Goal: Book appointment/travel/reservation

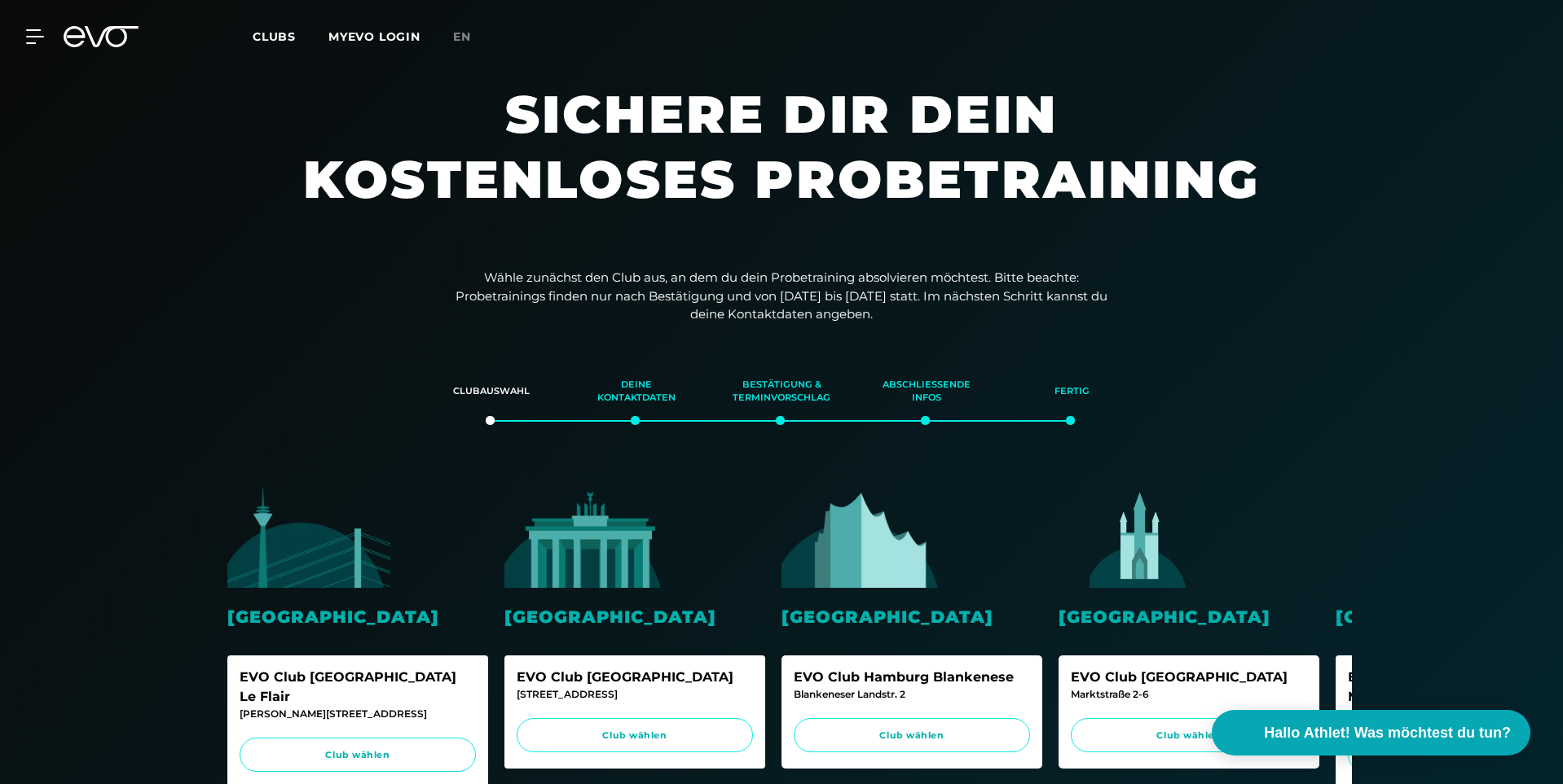
scroll to position [81, 0]
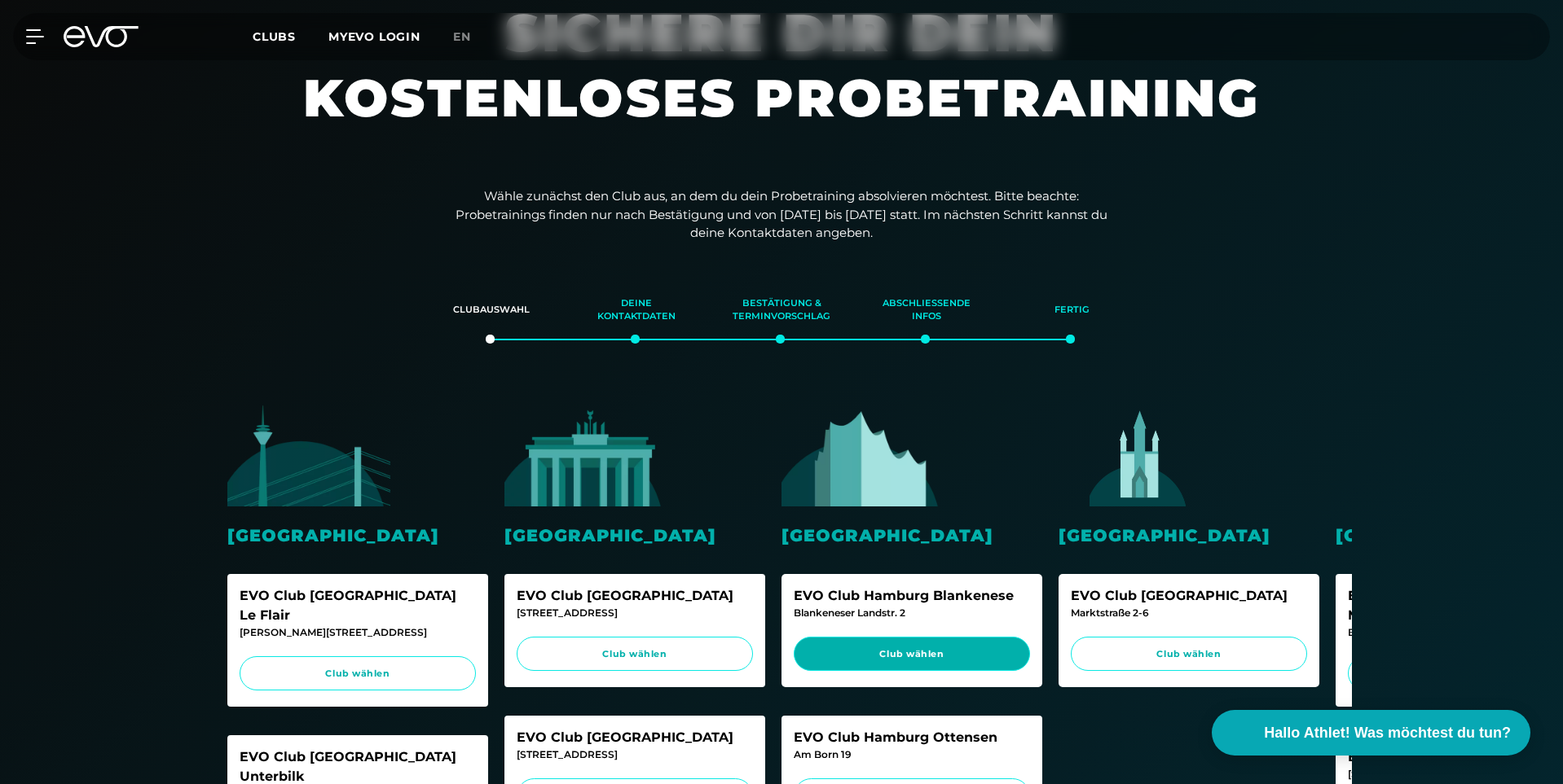
click at [895, 645] on span "Club wählen" at bounding box center [912, 655] width 237 height 35
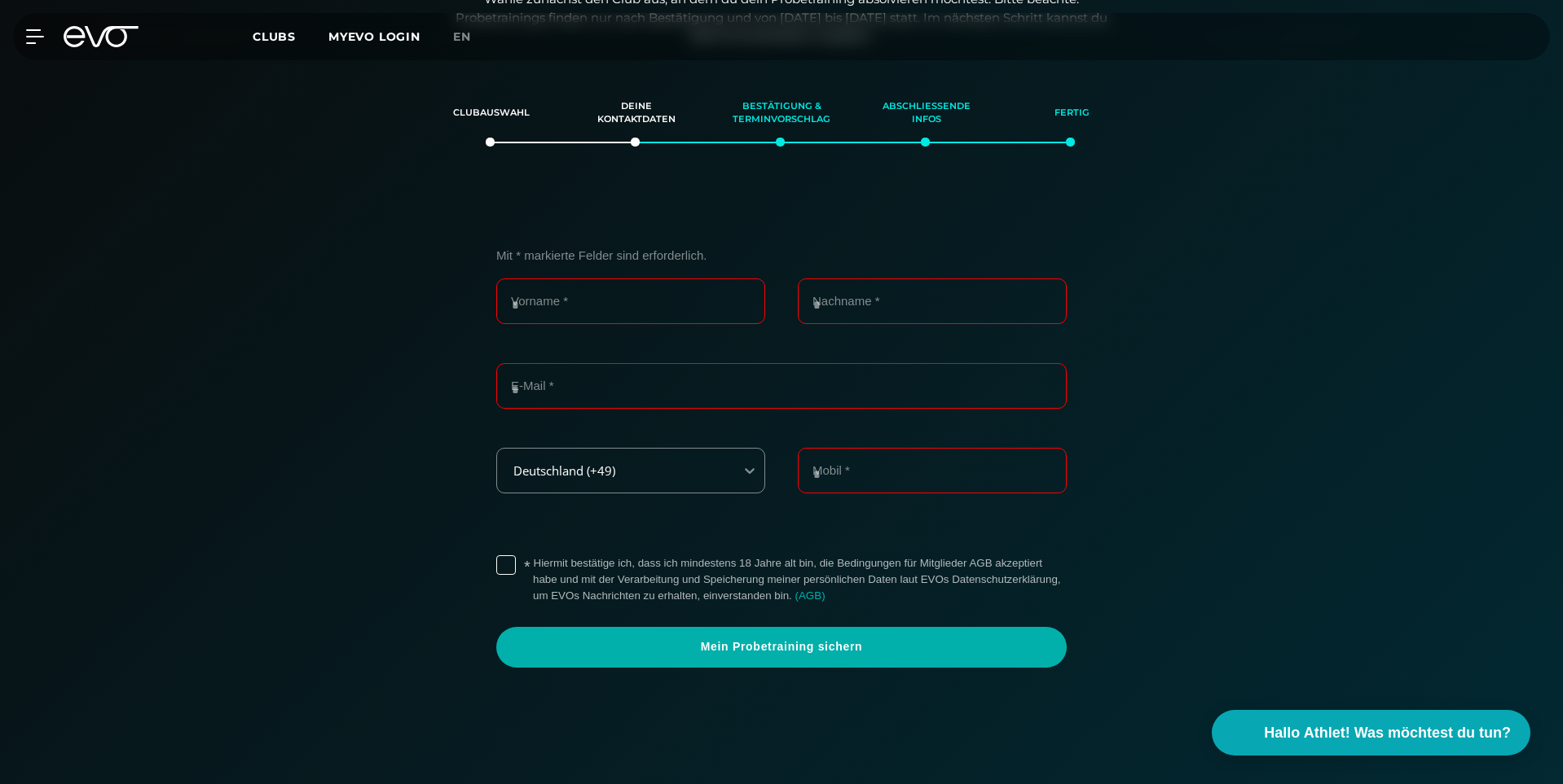
scroll to position [279, 0]
click at [601, 303] on input "Vorname *" at bounding box center [631, 300] width 269 height 46
type input "*******"
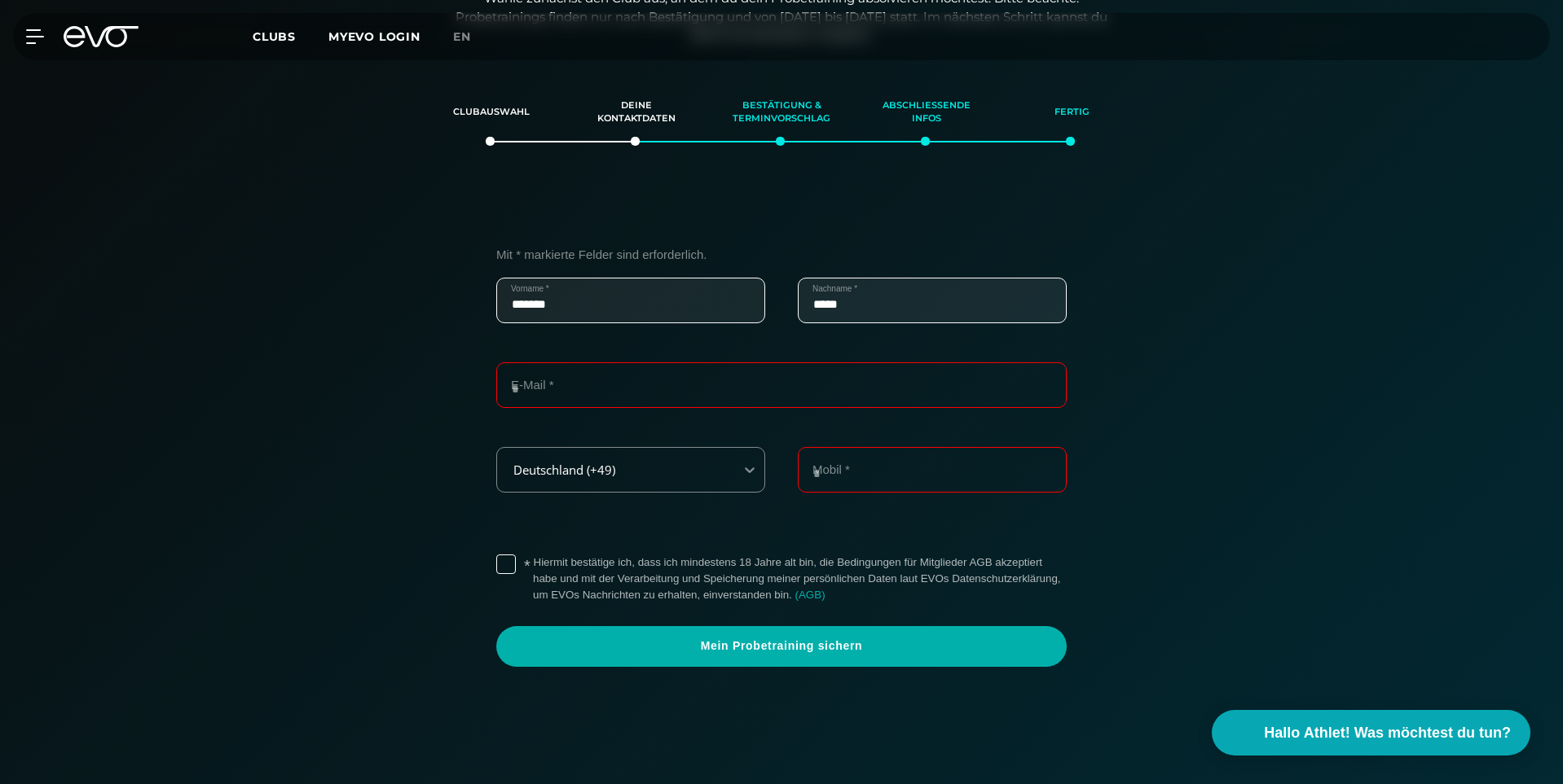
type input "*****"
type input "**********"
click at [533, 568] on label "* Hiermit bestätige ich, dass ich mindestens 18 Jahre alt bin, die Bedingungen …" at bounding box center [799, 579] width 534 height 48
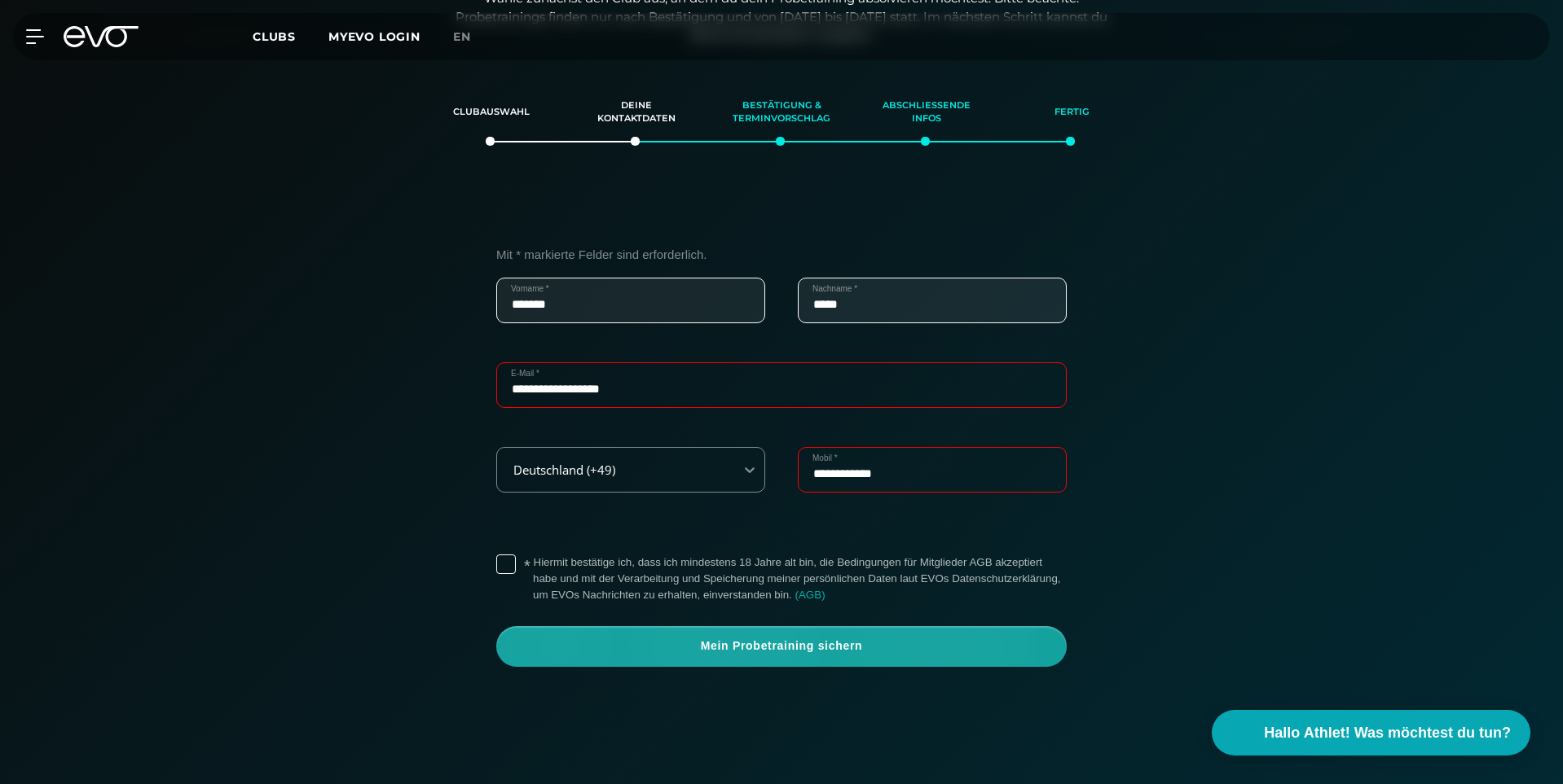
click at [768, 649] on span "Mein Probetraining sichern" at bounding box center [782, 646] width 492 height 16
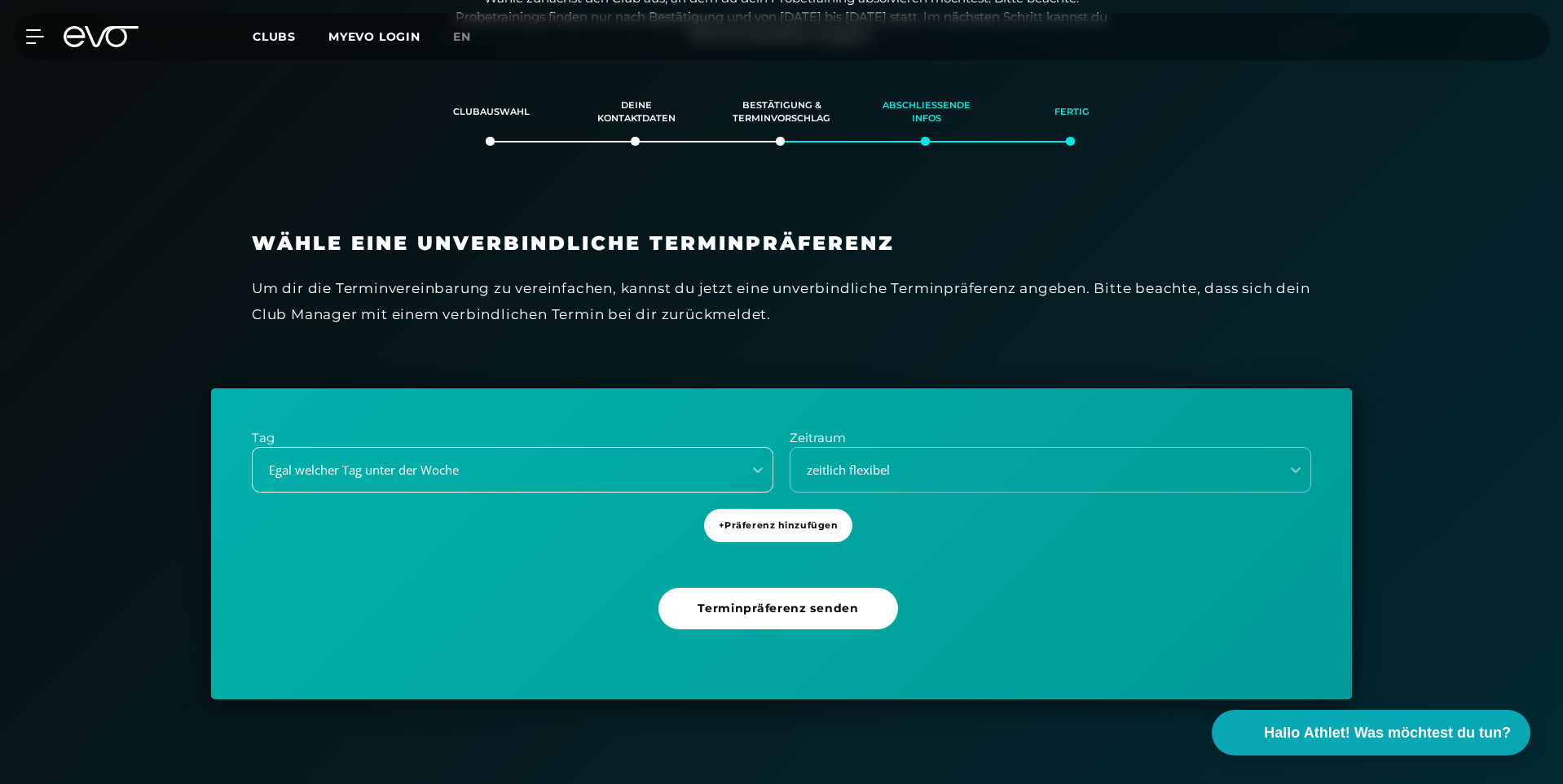
click at [394, 470] on div "Egal welcher Tag unter der Woche" at bounding box center [493, 470] width 477 height 19
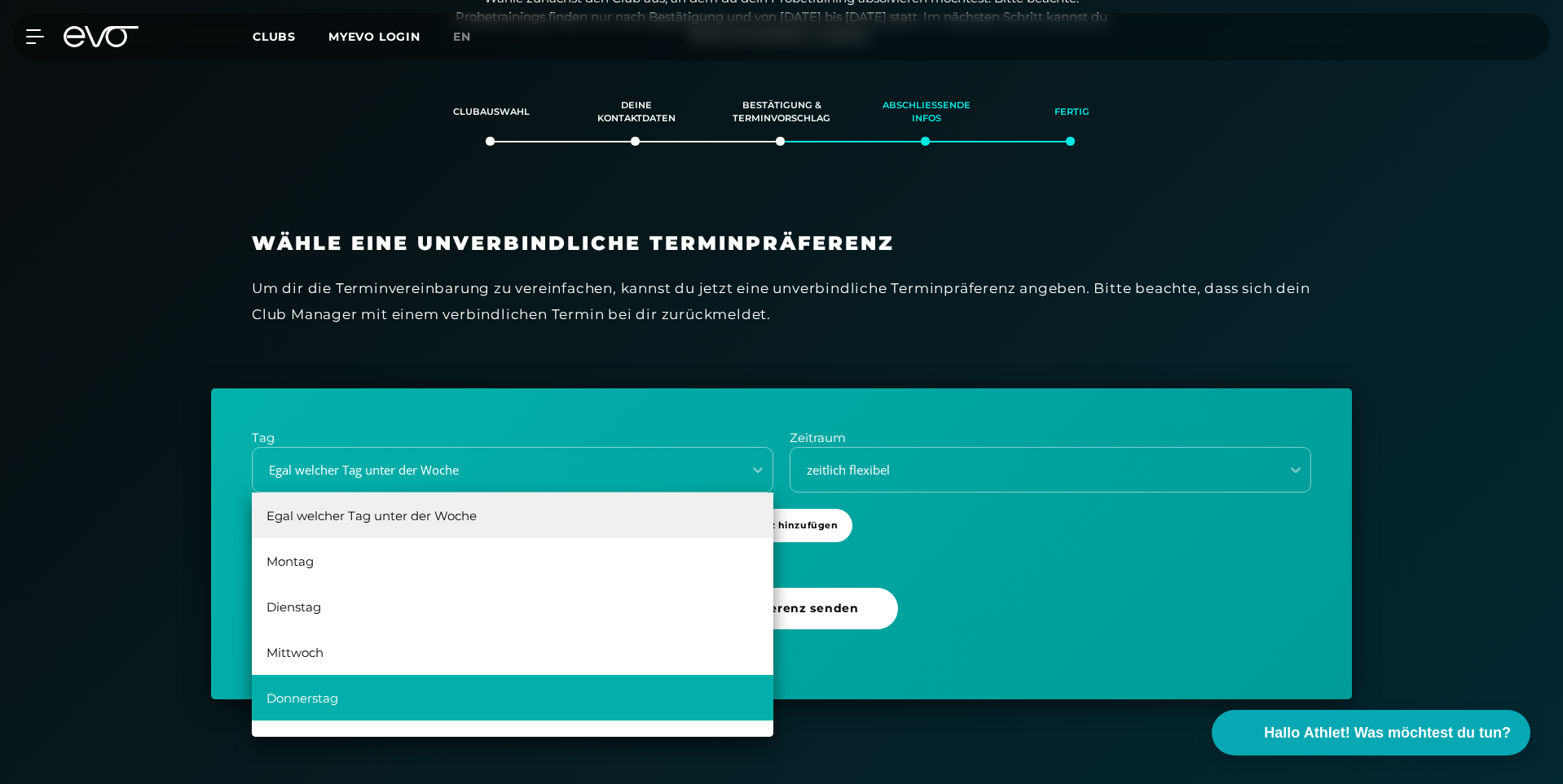
click at [308, 698] on div "Donnerstag" at bounding box center [512, 697] width 522 height 46
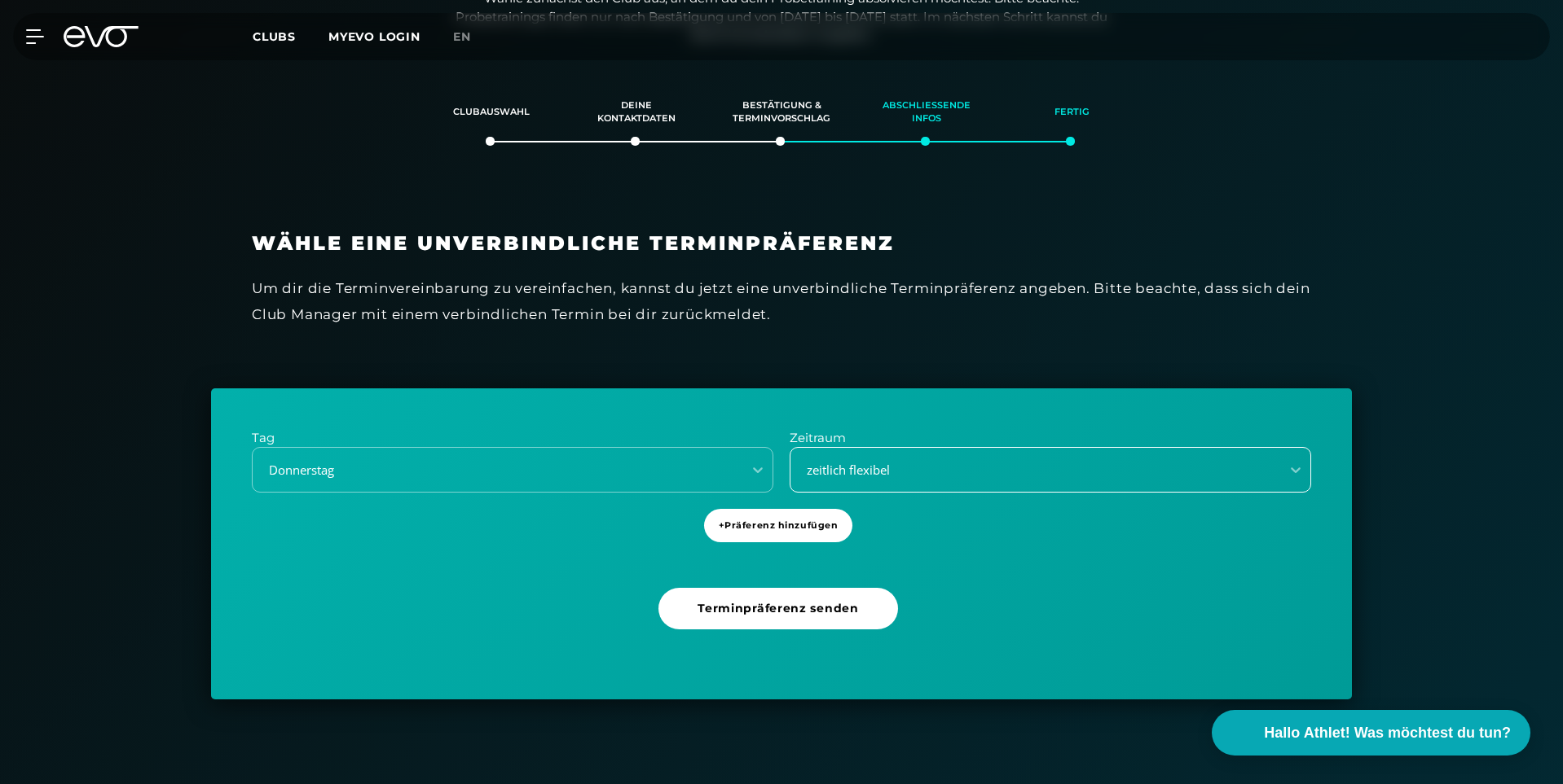
click at [921, 461] on div "zeitlich flexibel" at bounding box center [1030, 470] width 477 height 19
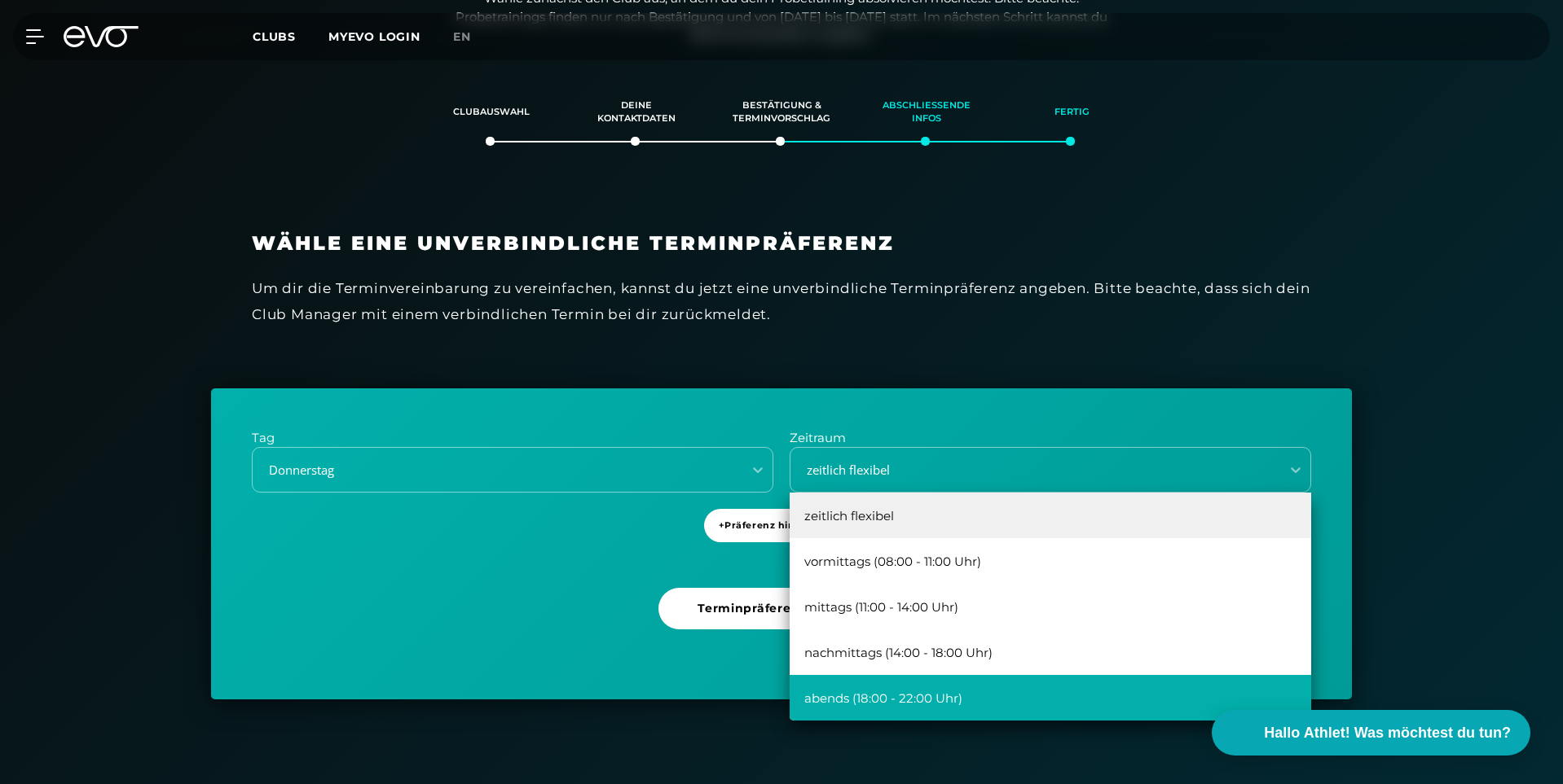
click at [898, 709] on div "abends (18:00 - 22:00 Uhr)" at bounding box center [1051, 697] width 522 height 46
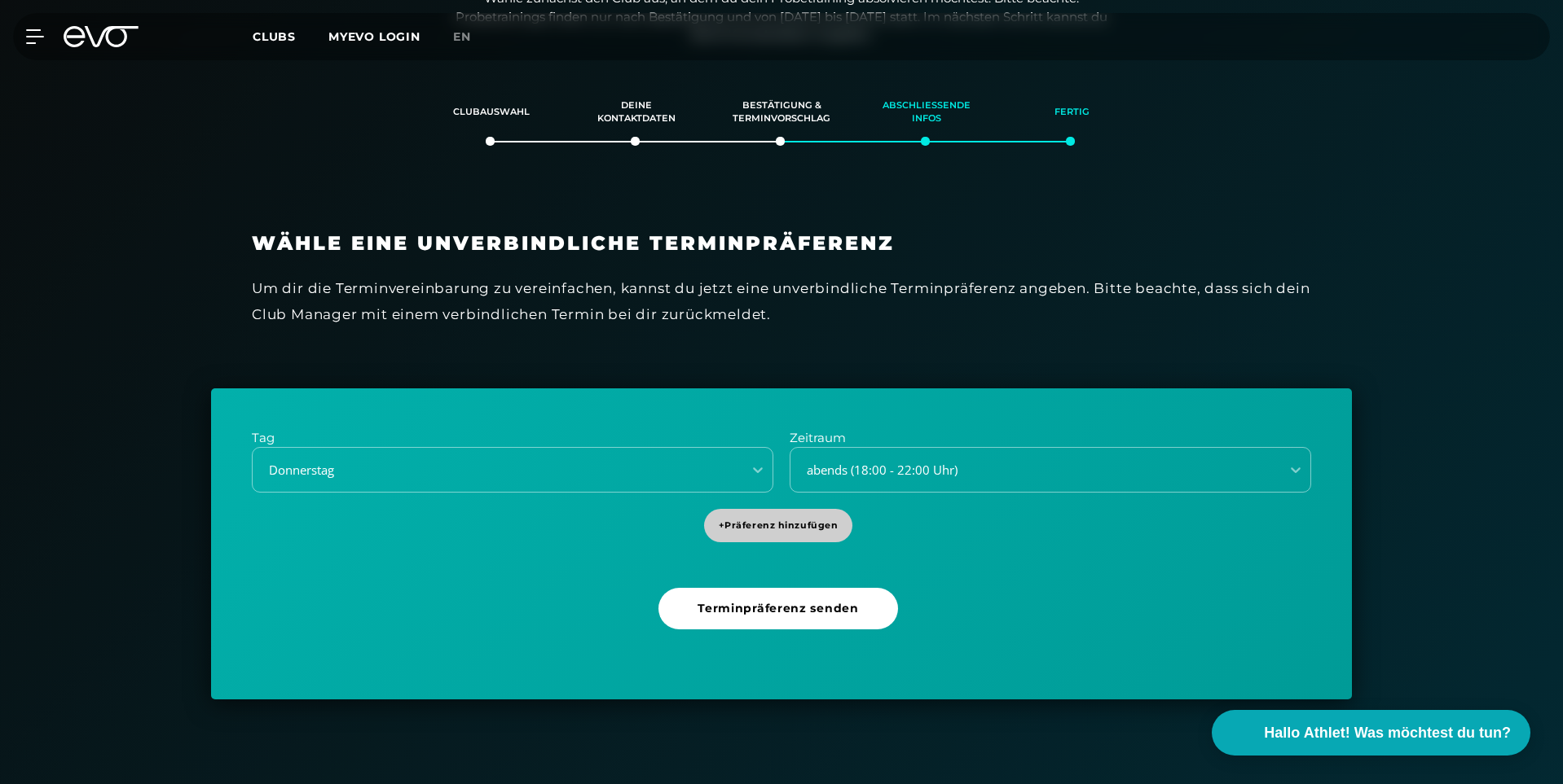
click at [766, 524] on span "+ Präferenz hinzufügen" at bounding box center [778, 525] width 120 height 14
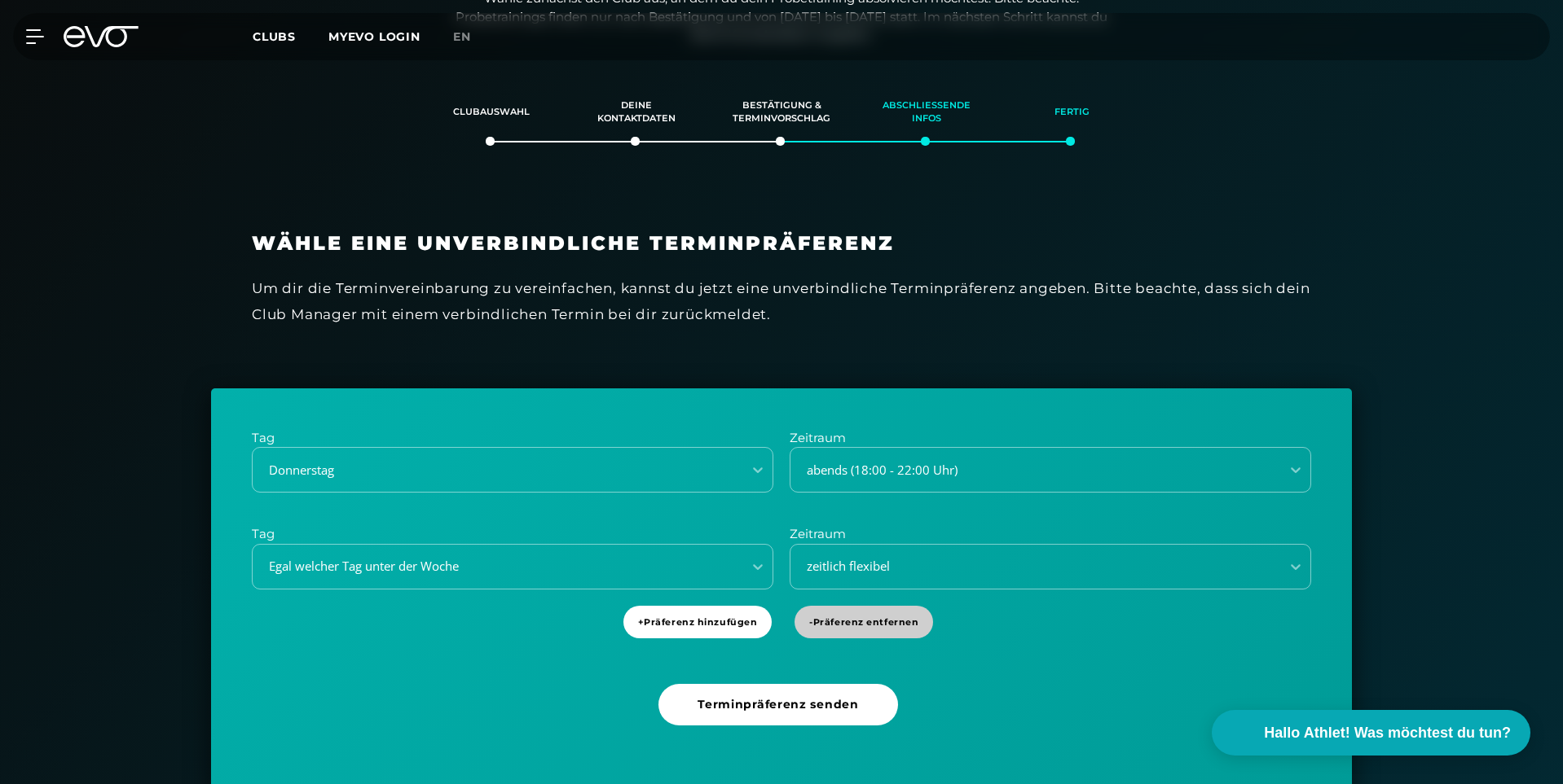
click at [868, 627] on span "- Präferenz entfernen" at bounding box center [863, 622] width 109 height 14
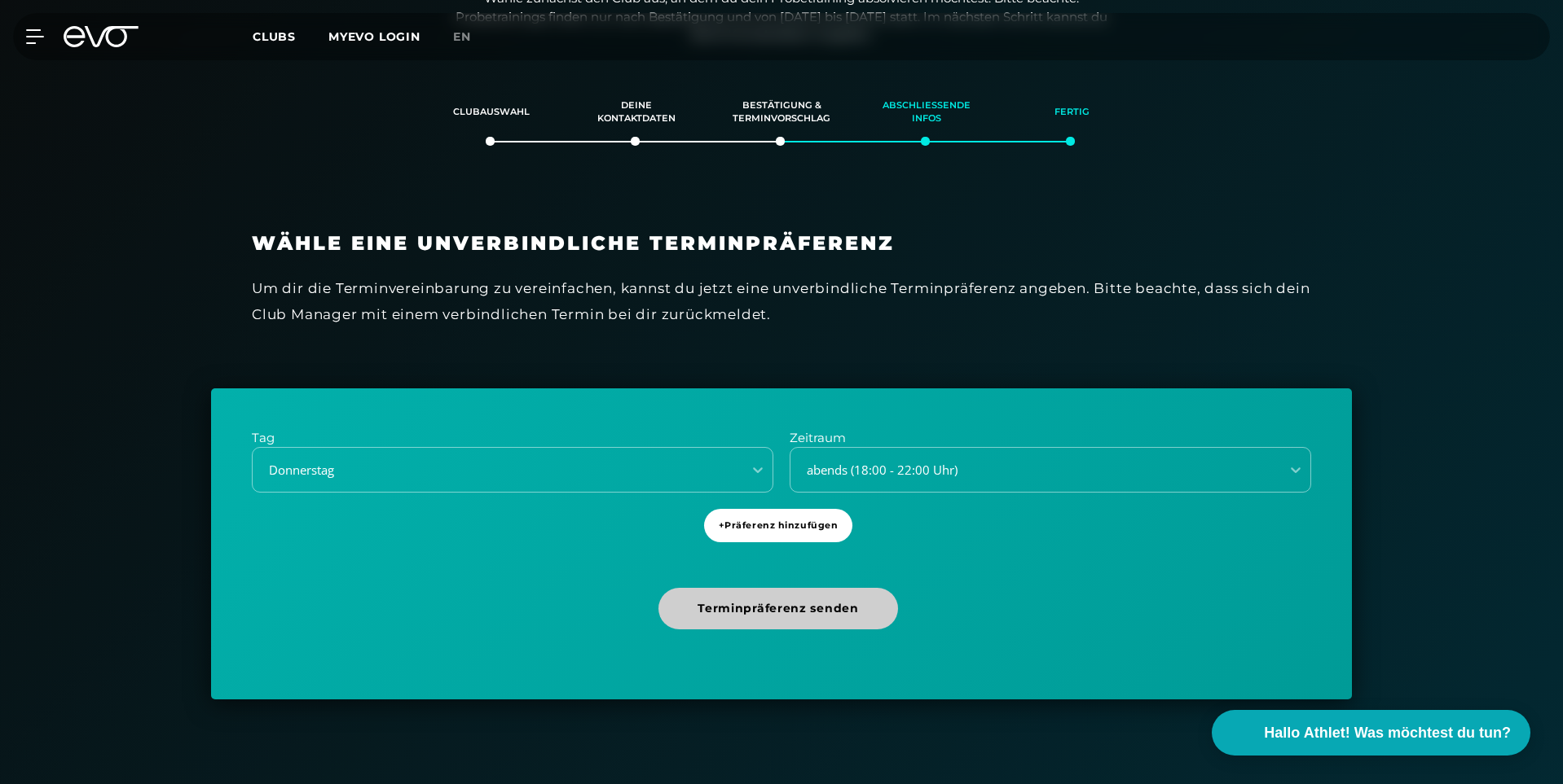
click at [756, 609] on span "Terminpräferenz senden" at bounding box center [778, 609] width 160 height 17
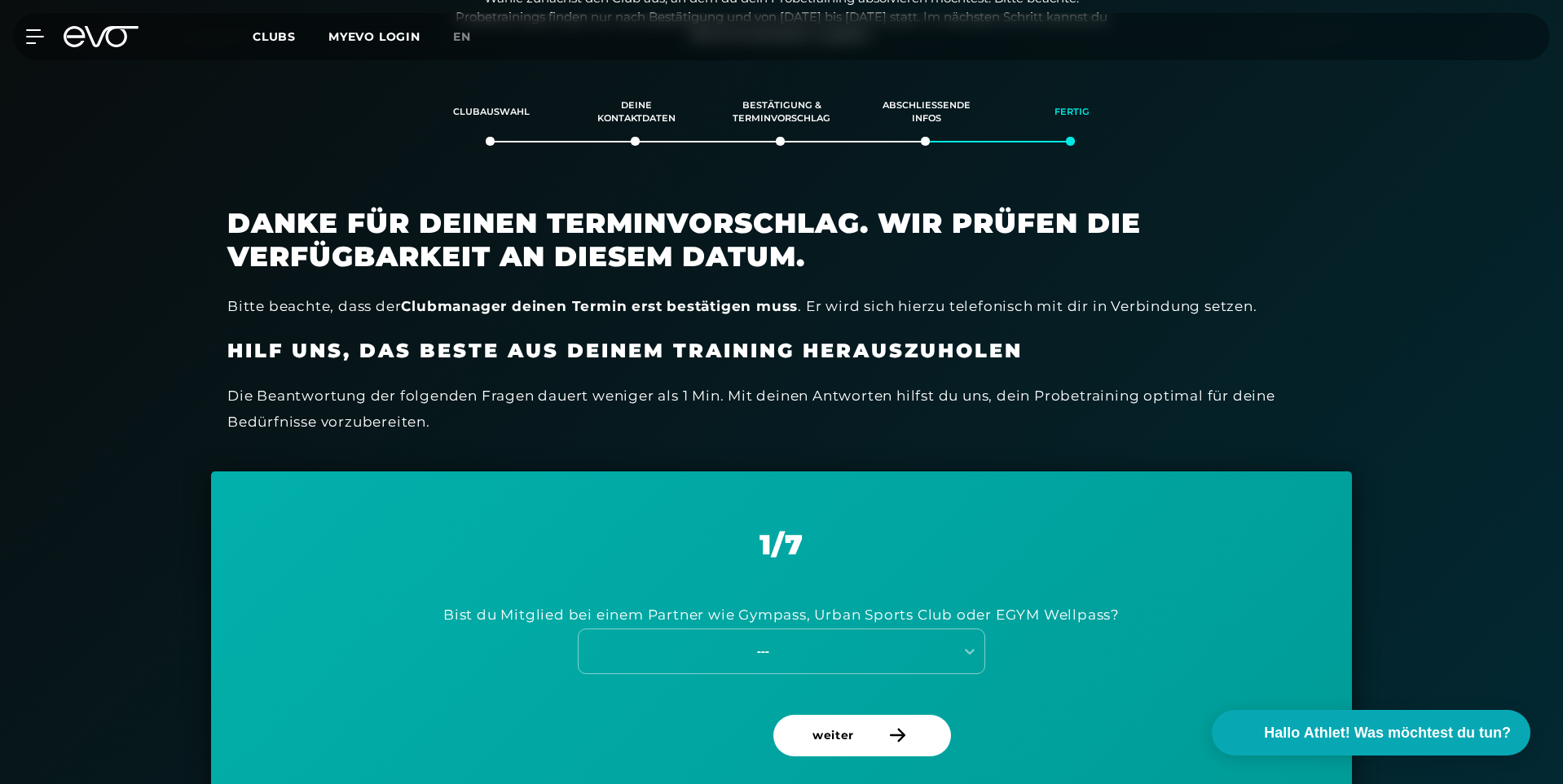
scroll to position [360, 0]
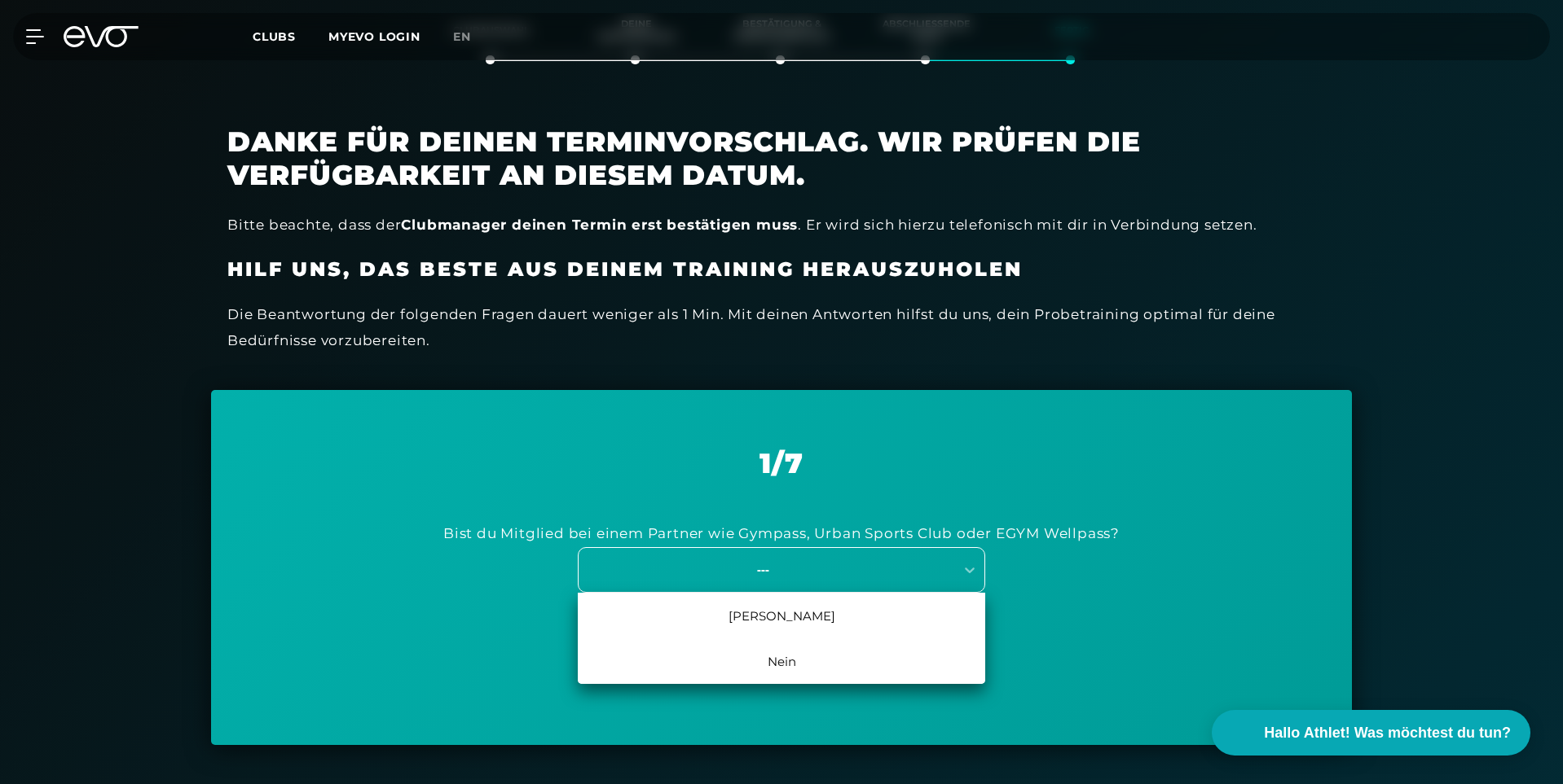
click at [910, 574] on div "---" at bounding box center [763, 570] width 366 height 19
click at [751, 665] on div "Nein" at bounding box center [781, 661] width 407 height 46
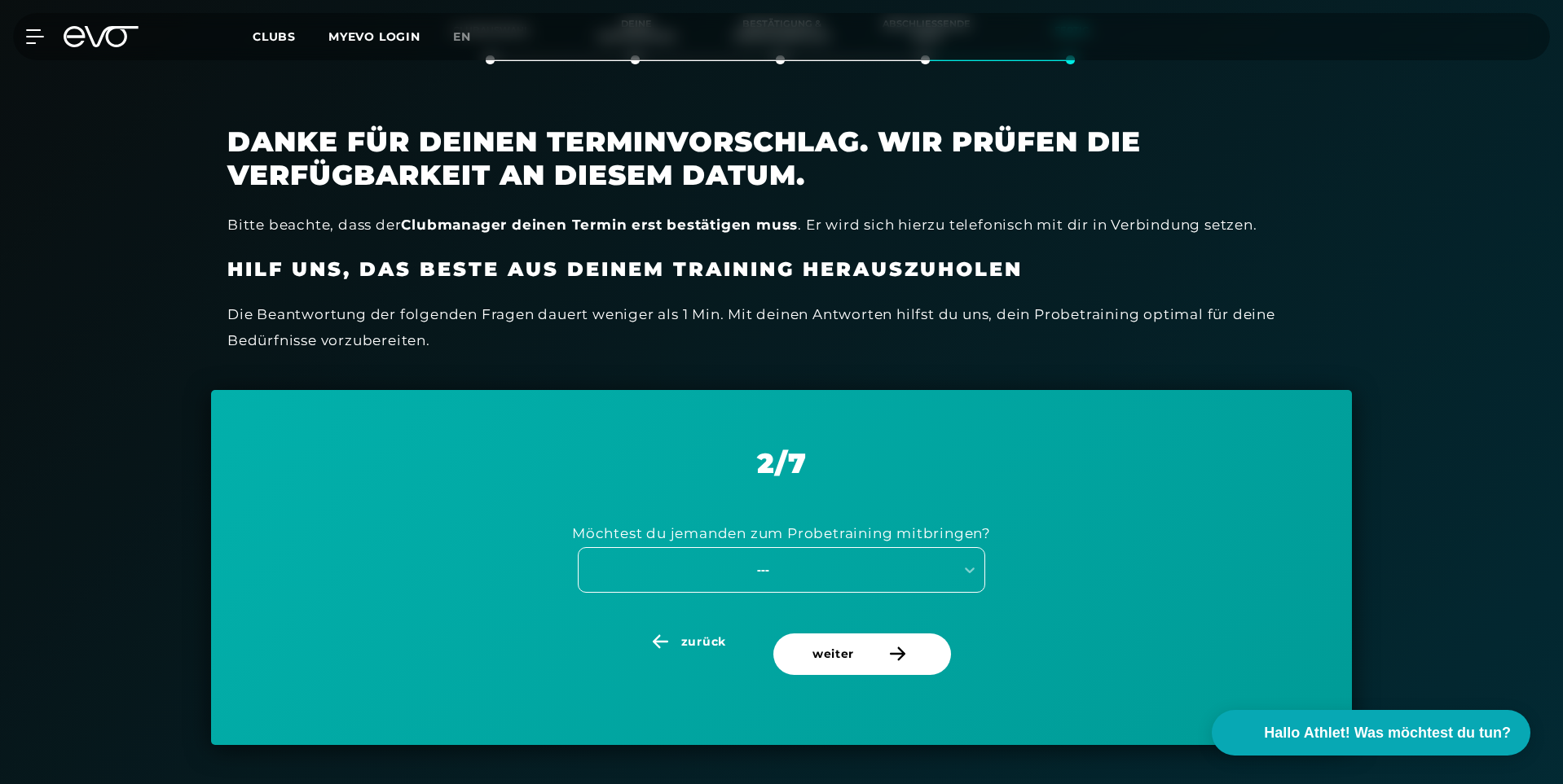
click at [826, 564] on div "---" at bounding box center [763, 570] width 366 height 19
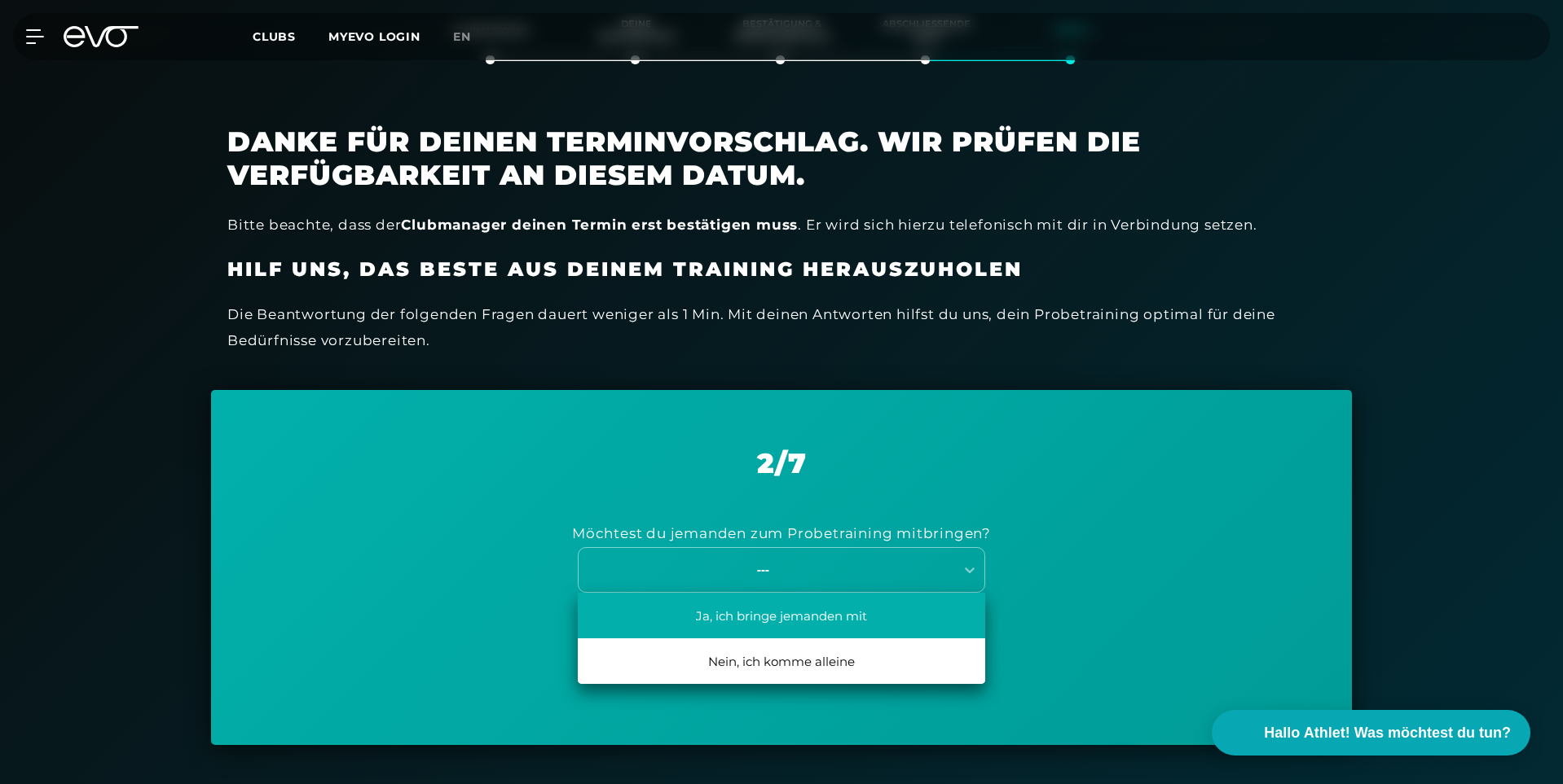
click at [764, 619] on div "Ja, ich bringe jemanden mit" at bounding box center [781, 615] width 407 height 46
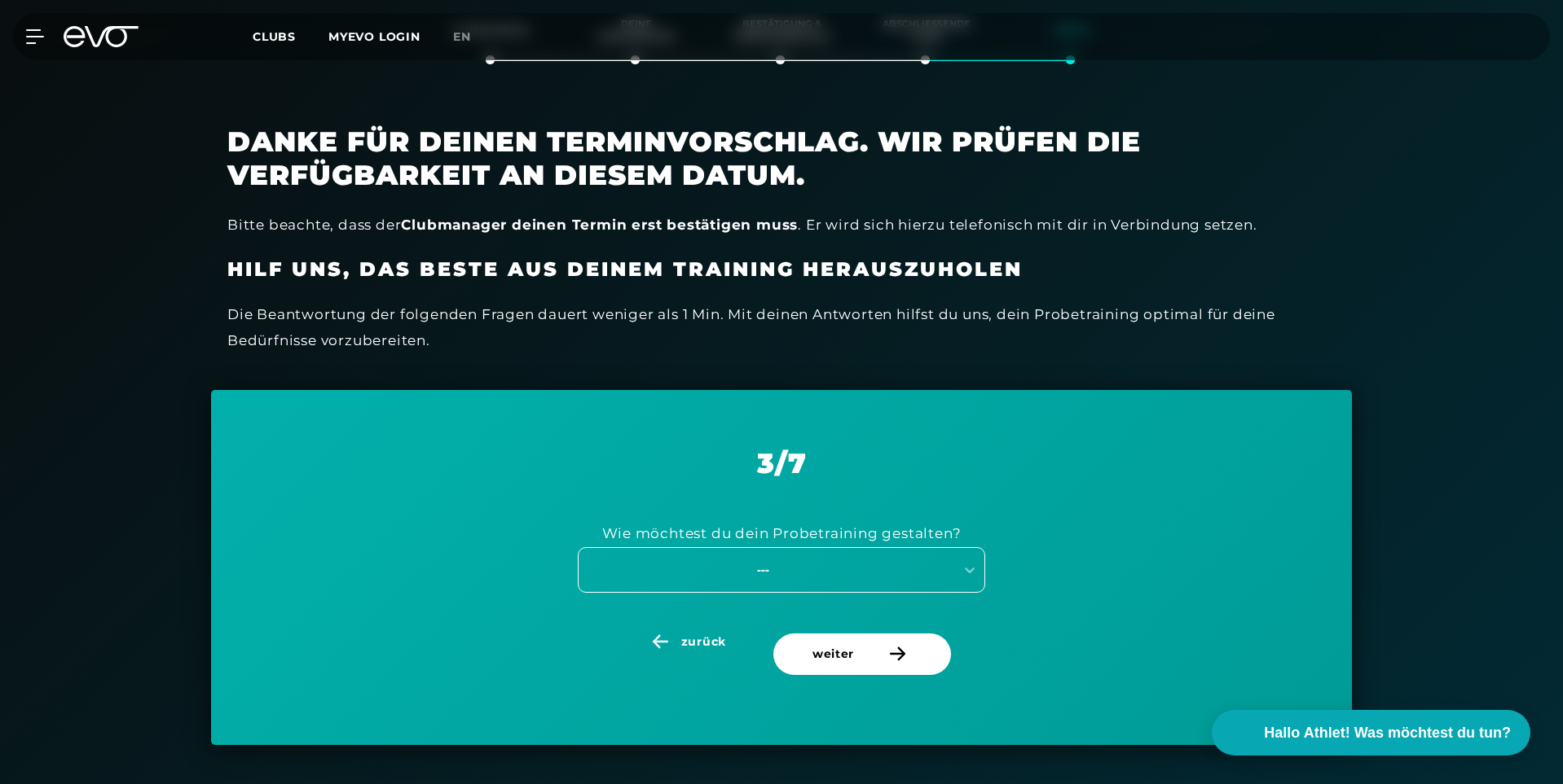
click at [777, 574] on div "---" at bounding box center [763, 570] width 366 height 19
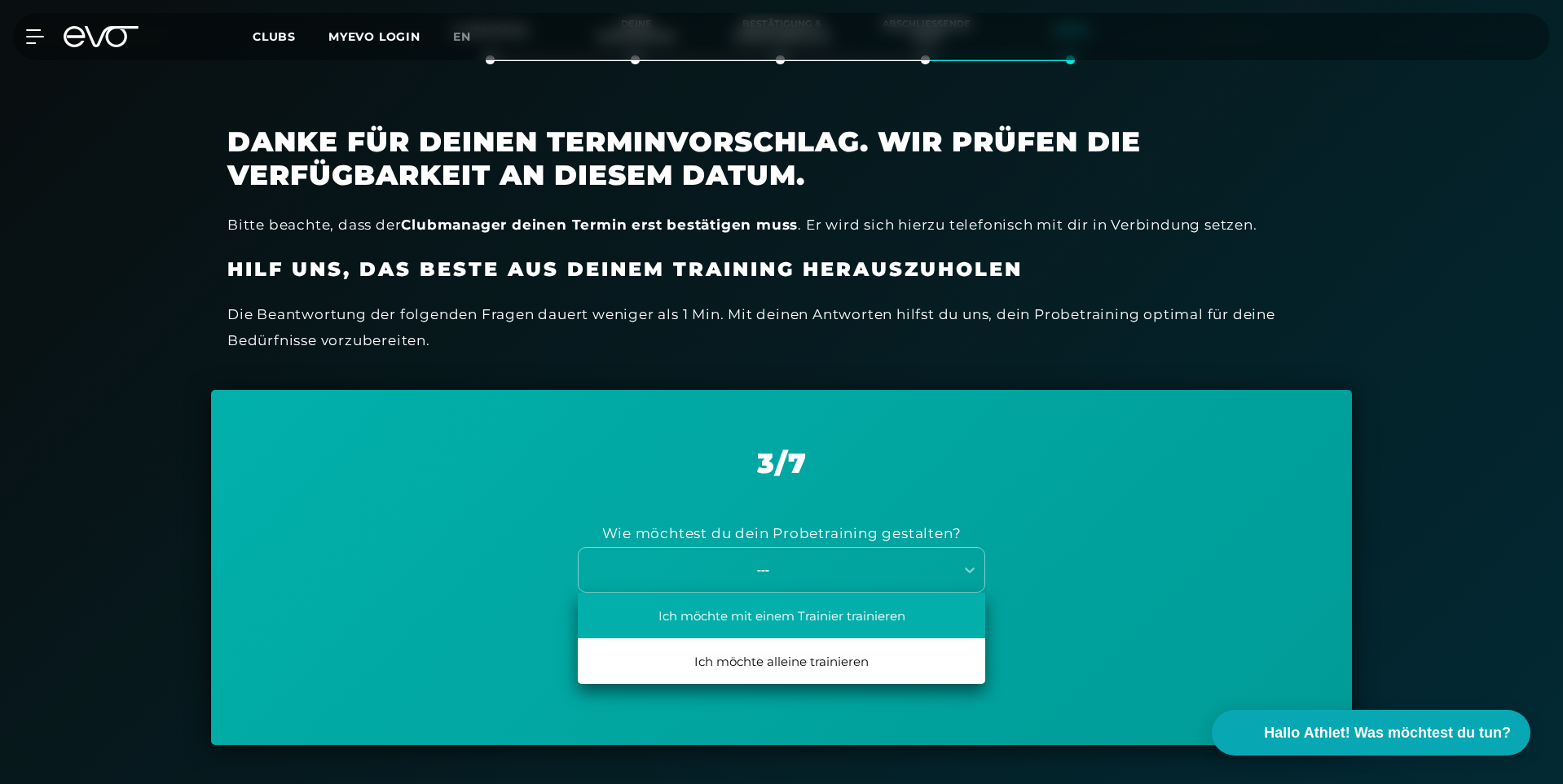
click at [767, 617] on div "Ich möchte mit einem Trainier trainieren" at bounding box center [781, 615] width 407 height 46
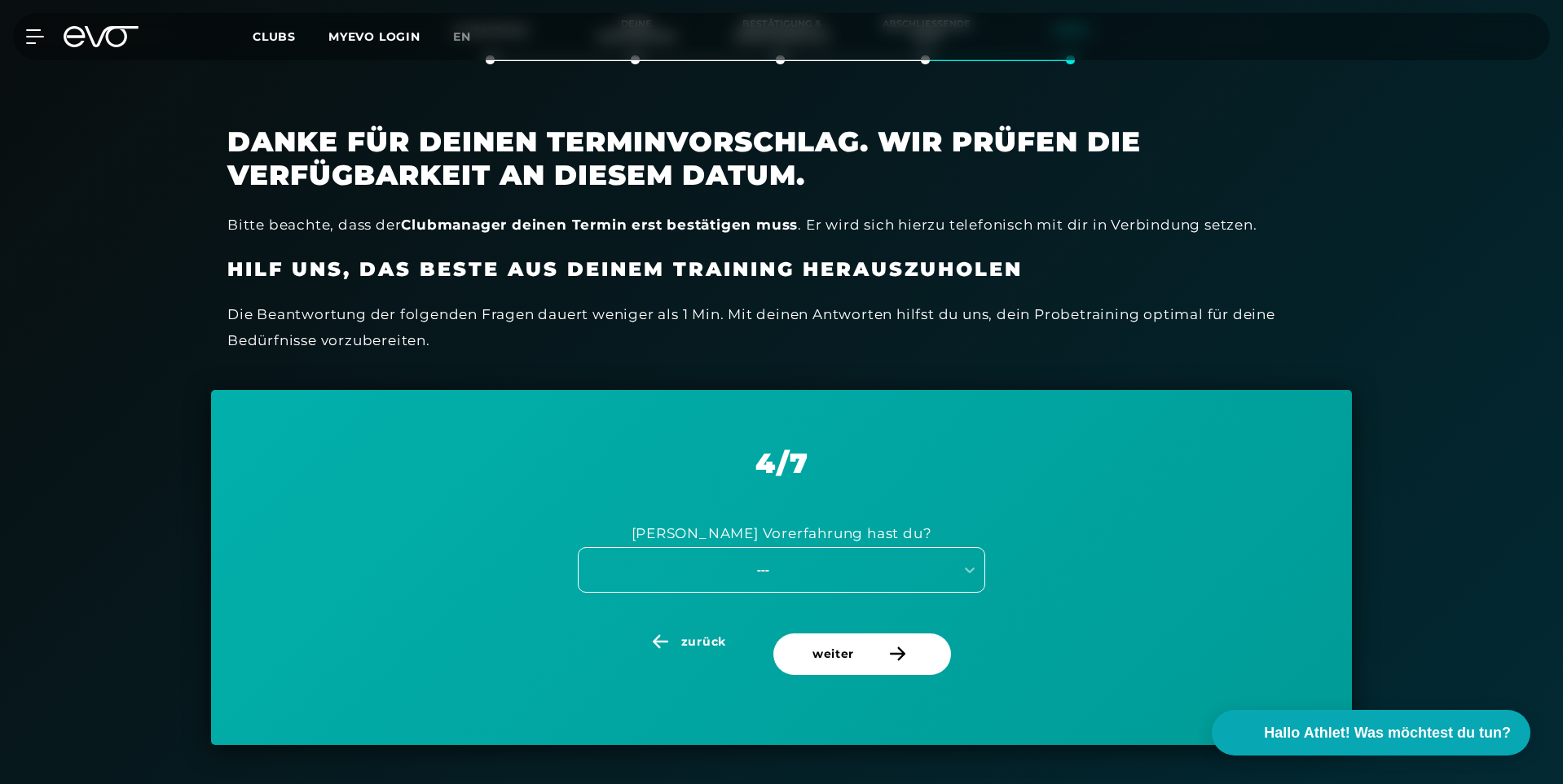
click at [781, 556] on div "---" at bounding box center [781, 570] width 407 height 46
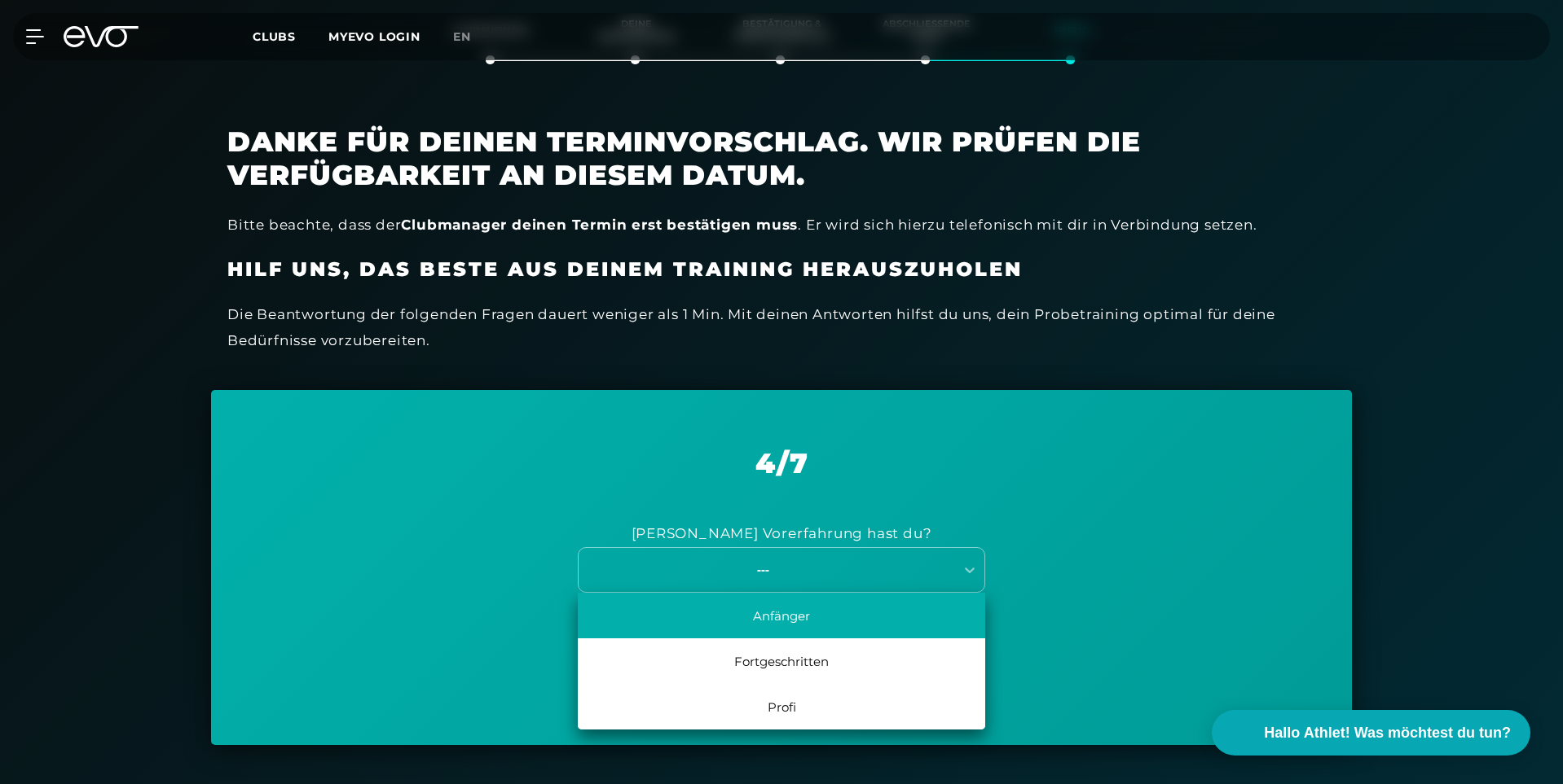
click at [783, 612] on div "Anfänger" at bounding box center [781, 615] width 407 height 46
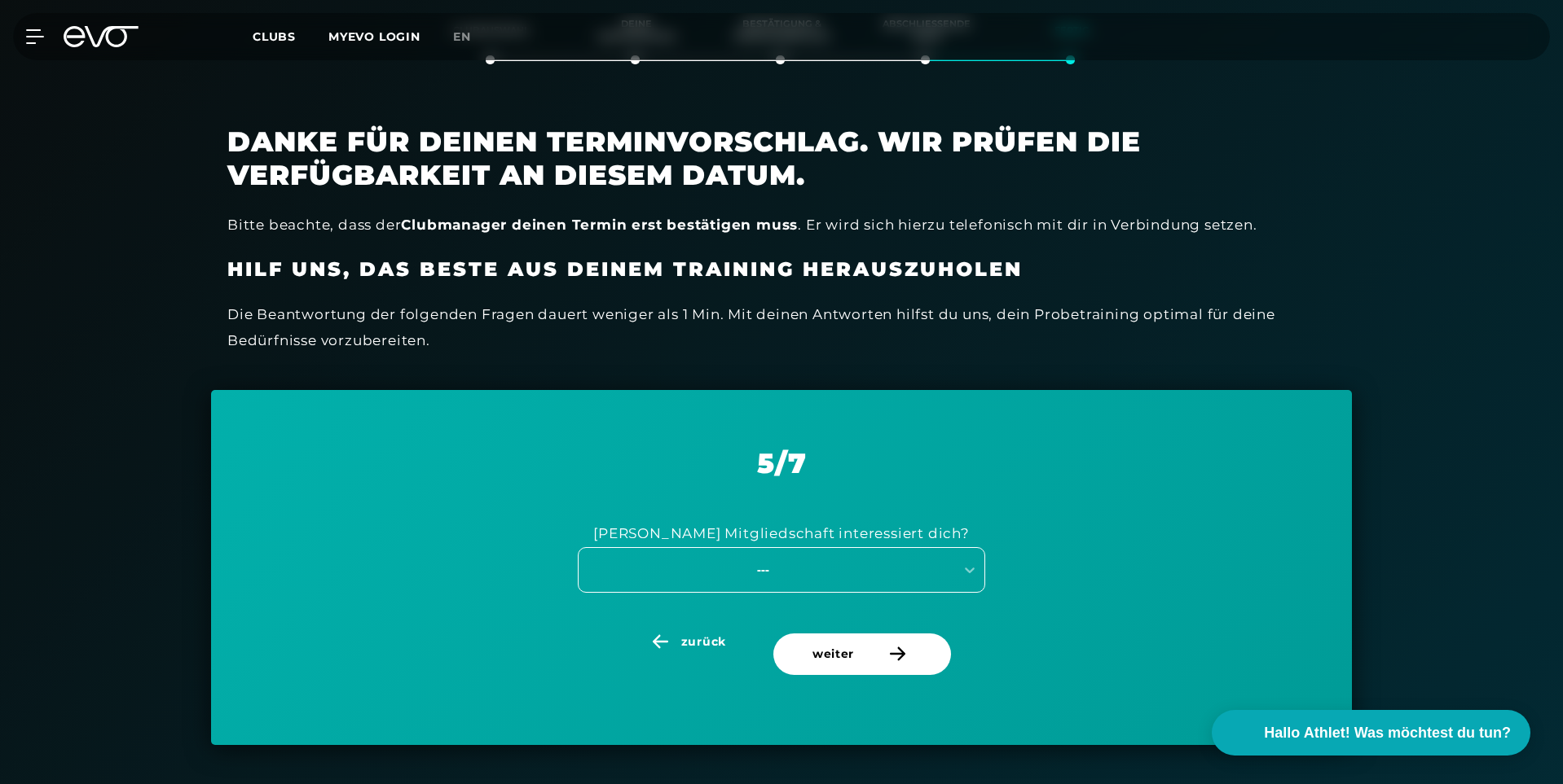
click at [762, 566] on div "---" at bounding box center [763, 570] width 366 height 19
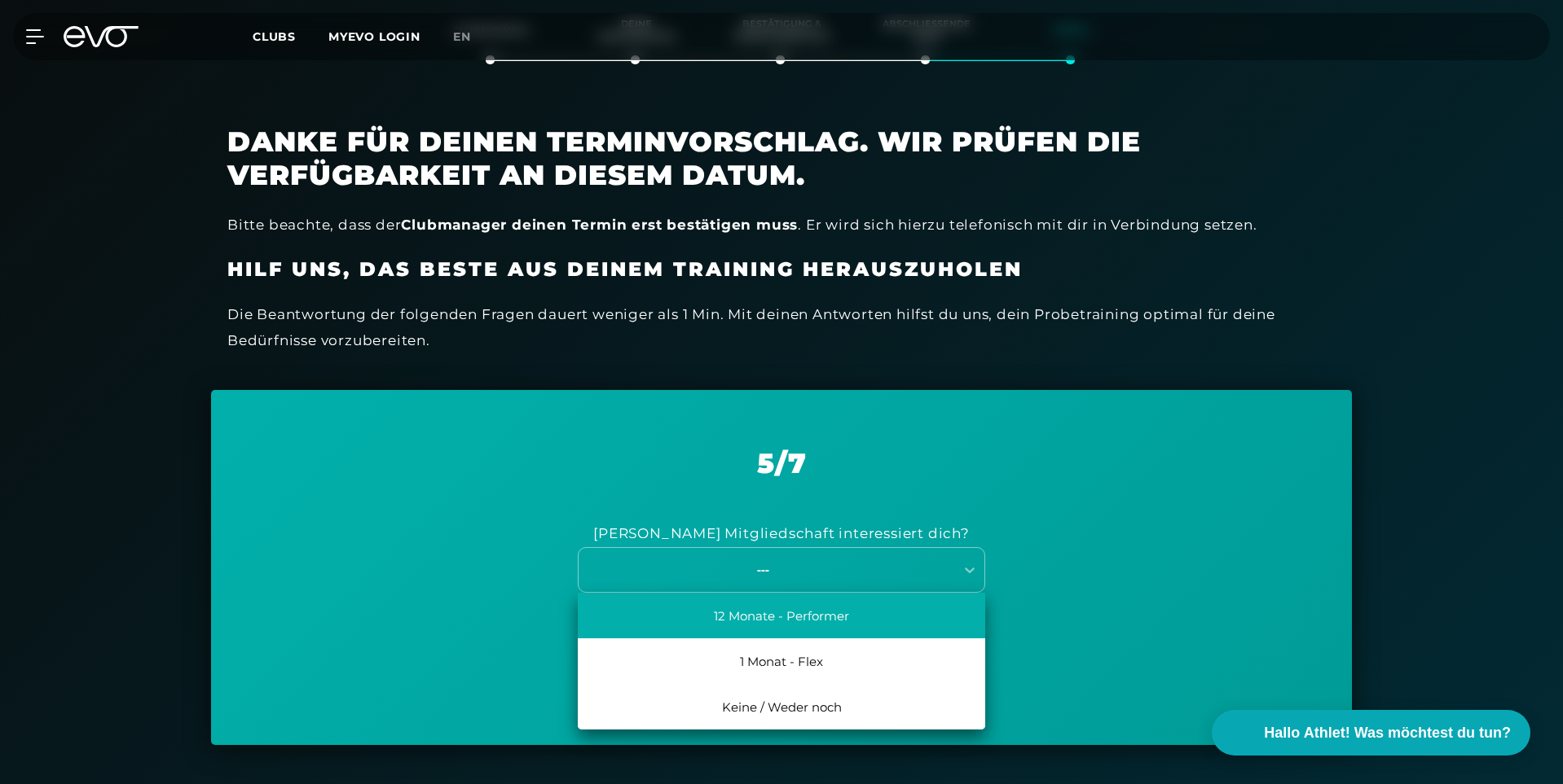
click at [762, 614] on div "12 Monate - Performer" at bounding box center [781, 615] width 407 height 46
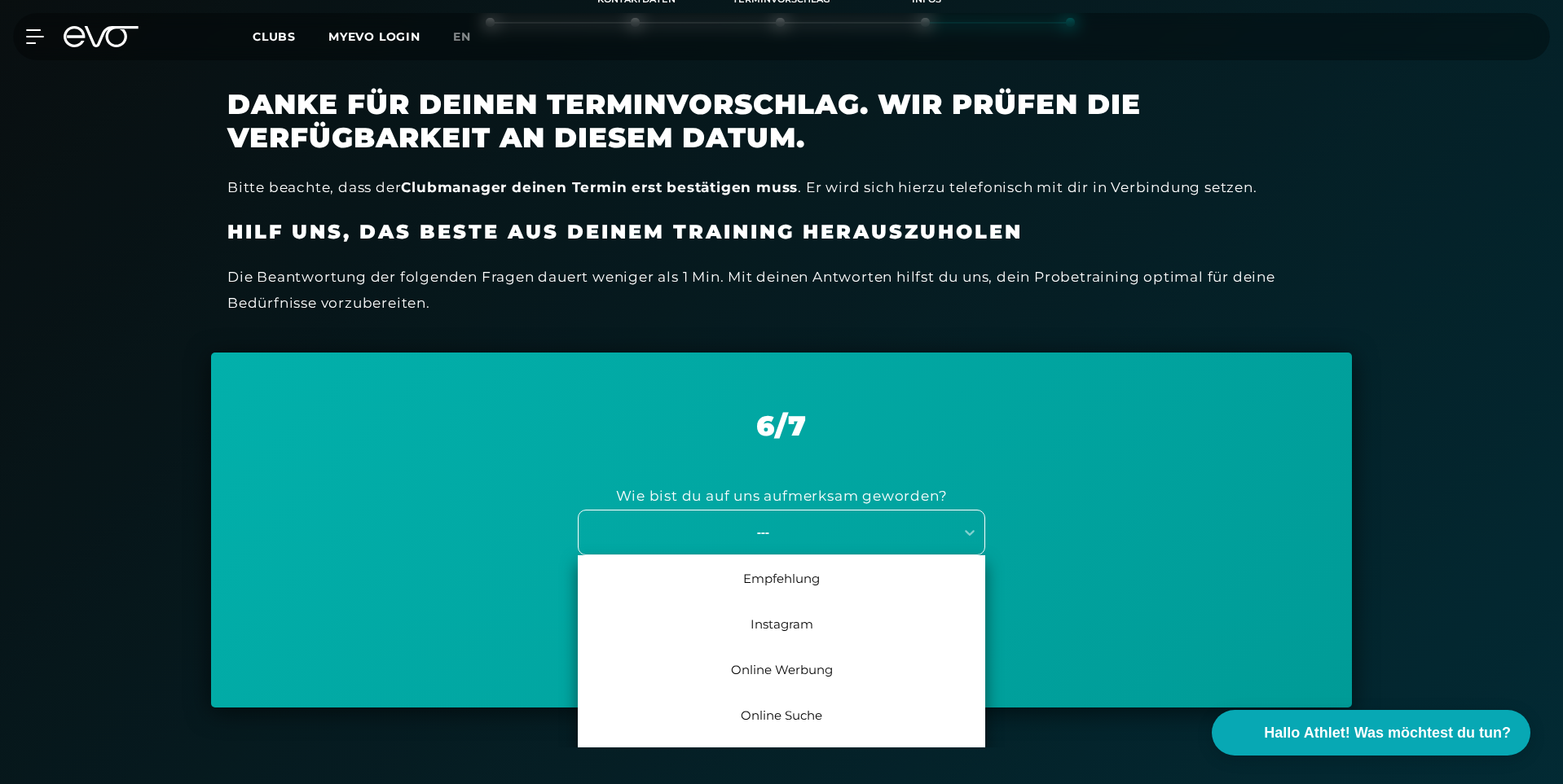
click at [788, 556] on div "7 results available. Use Up and Down to choose options, press Enter to select t…" at bounding box center [781, 533] width 407 height 46
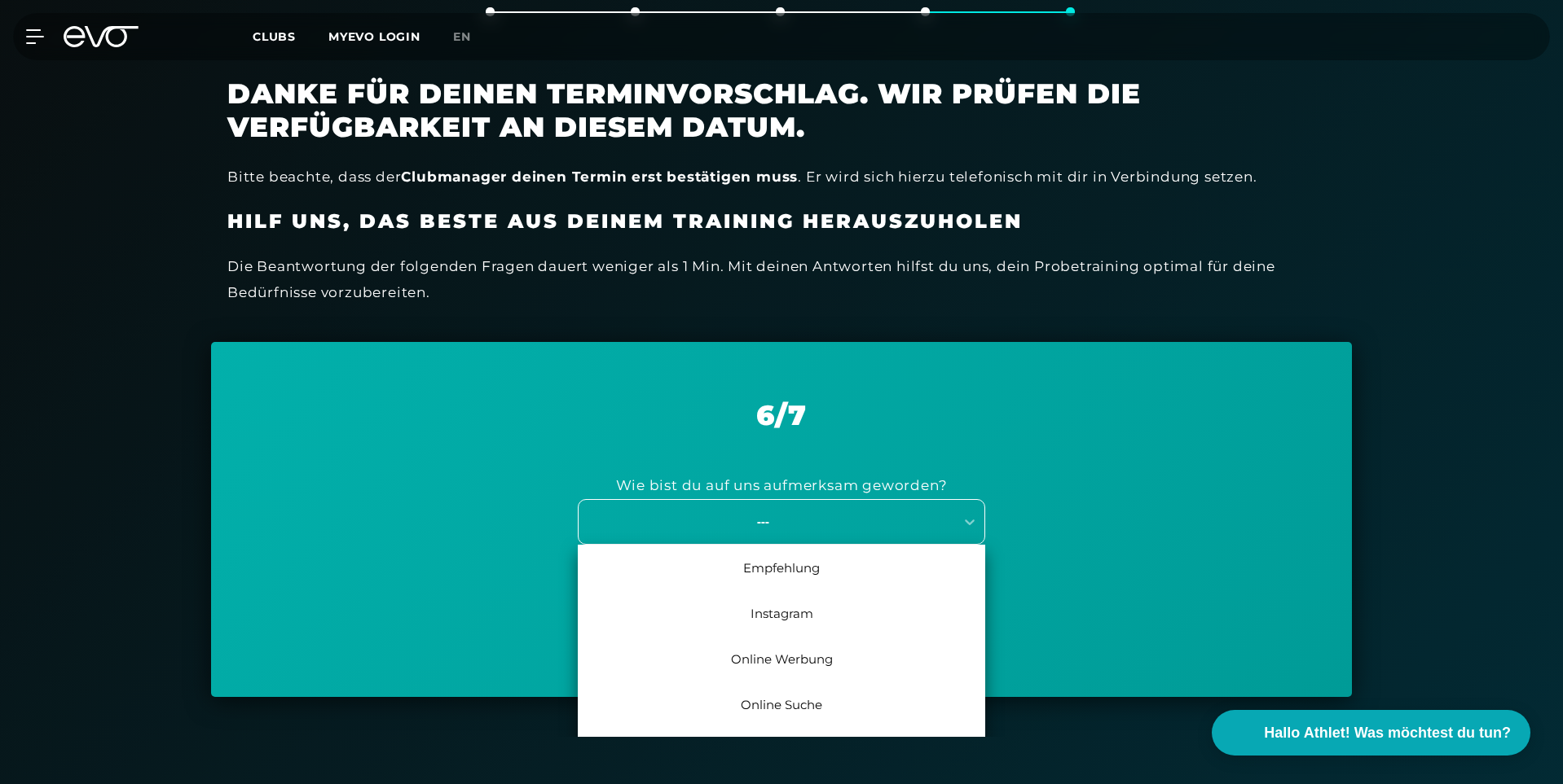
scroll to position [413, 0]
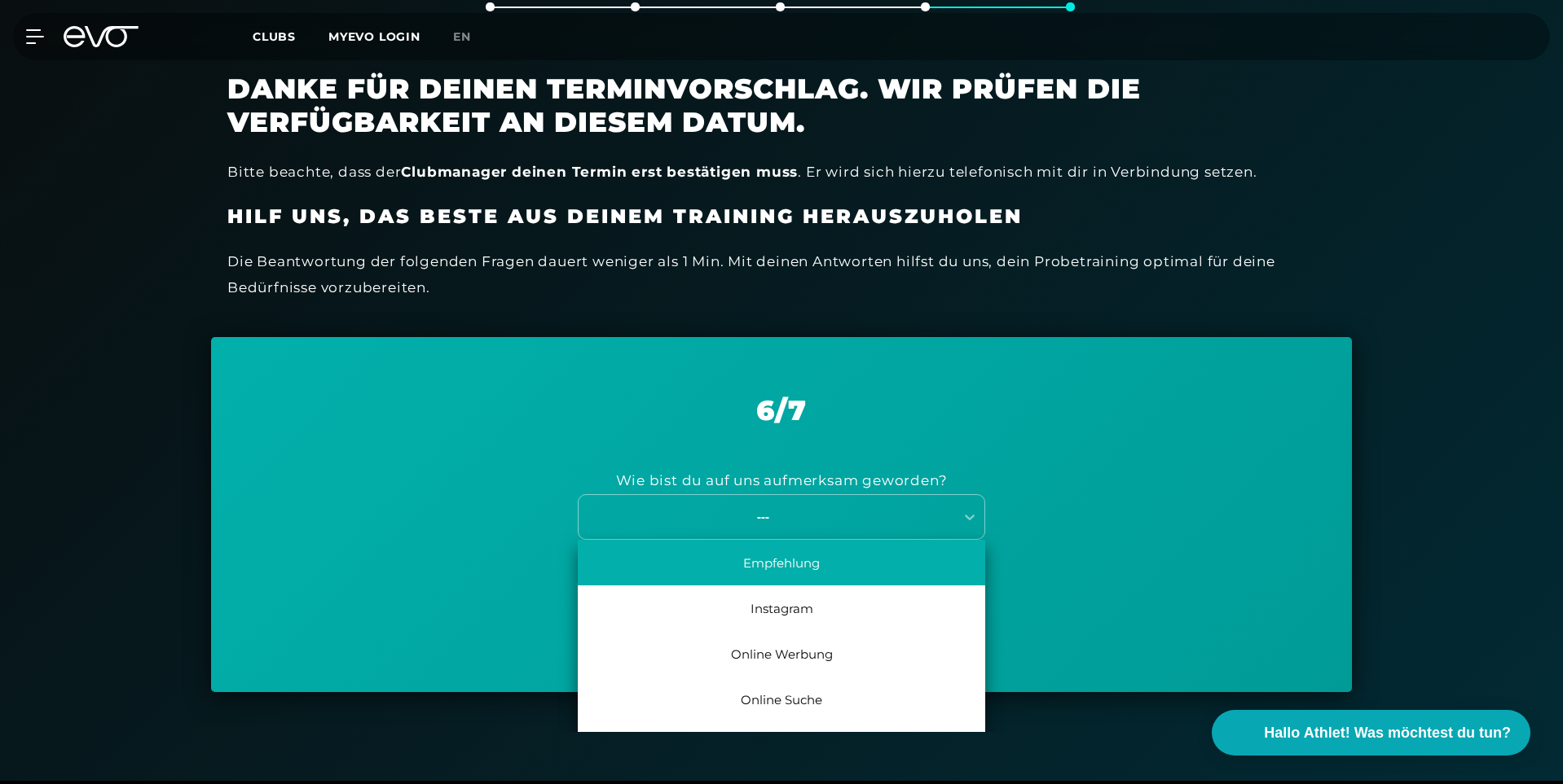
click at [788, 569] on div "Empfehlung" at bounding box center [781, 562] width 407 height 46
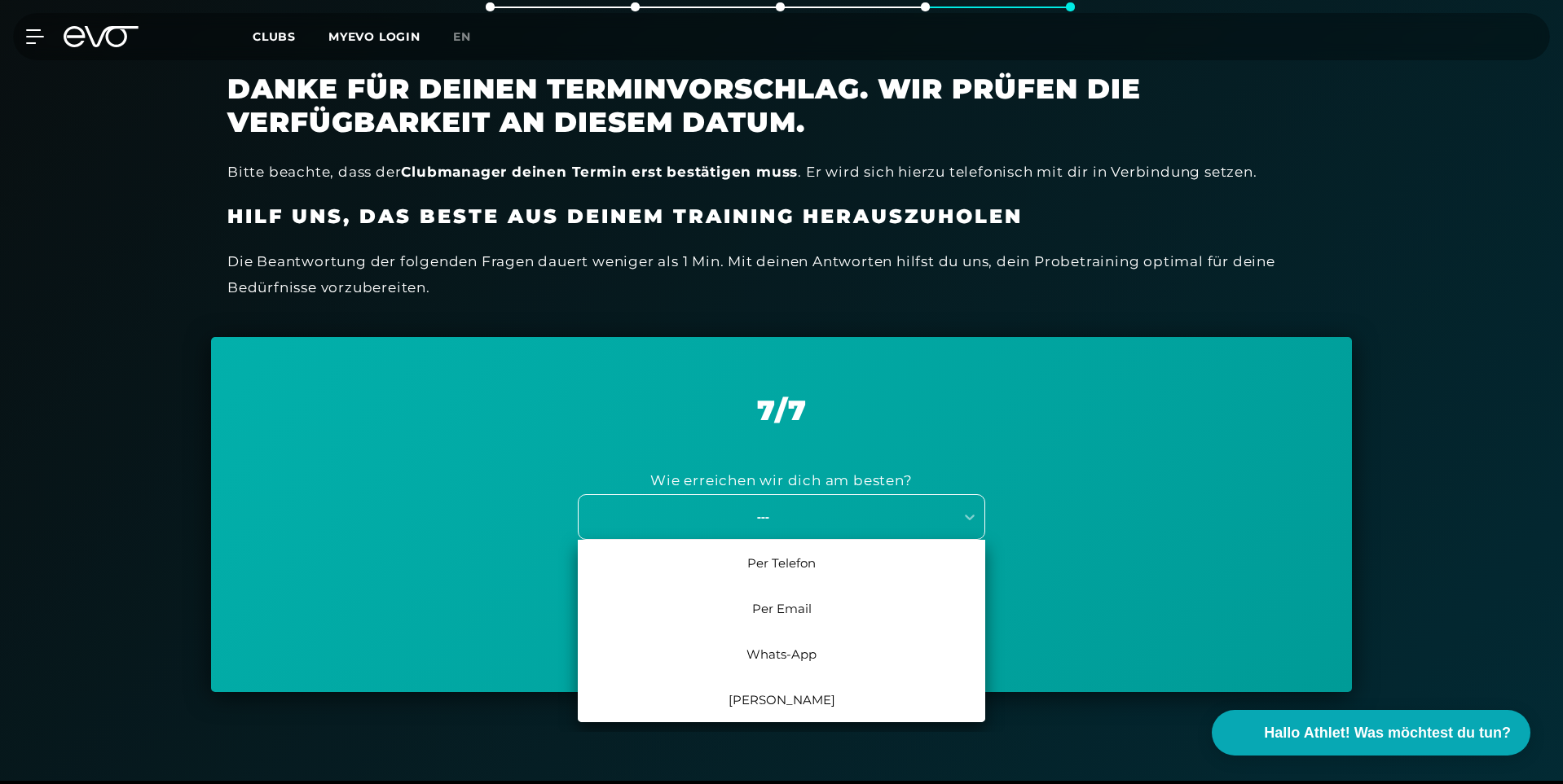
click at [773, 529] on div "---" at bounding box center [781, 517] width 407 height 46
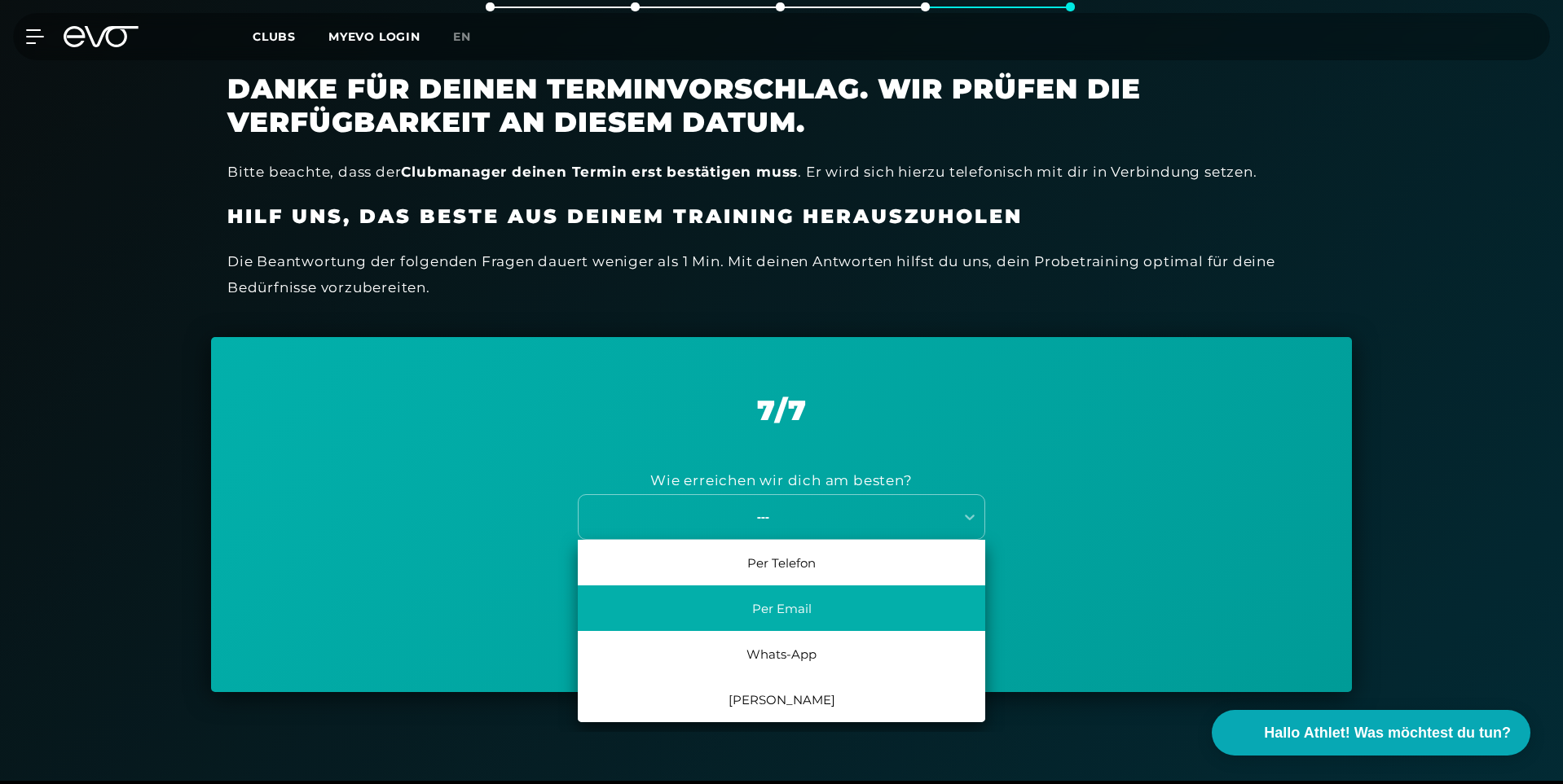
click at [770, 594] on div "Per Email" at bounding box center [781, 608] width 407 height 46
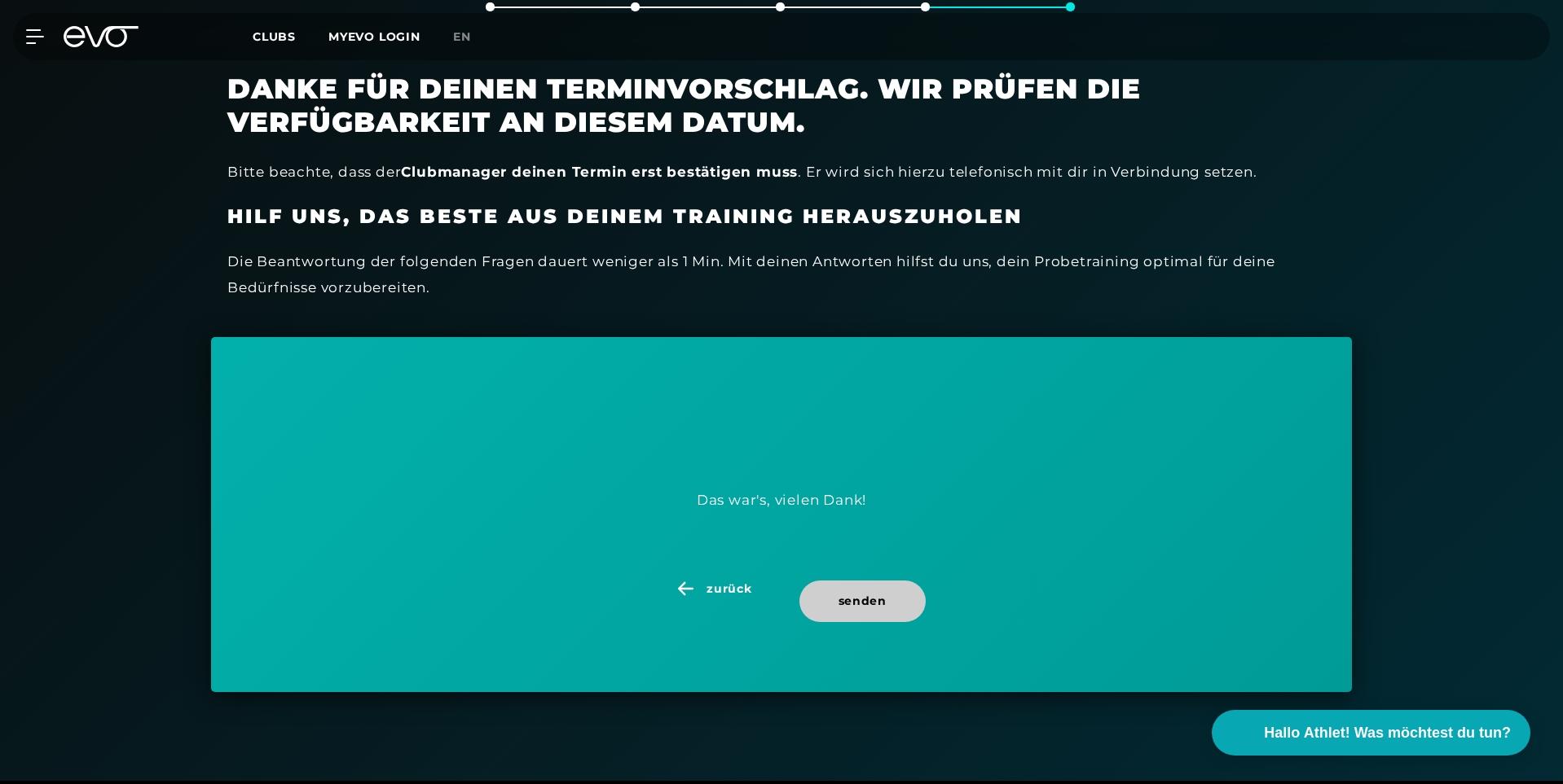
click at [834, 594] on span "senden" at bounding box center [863, 602] width 127 height 42
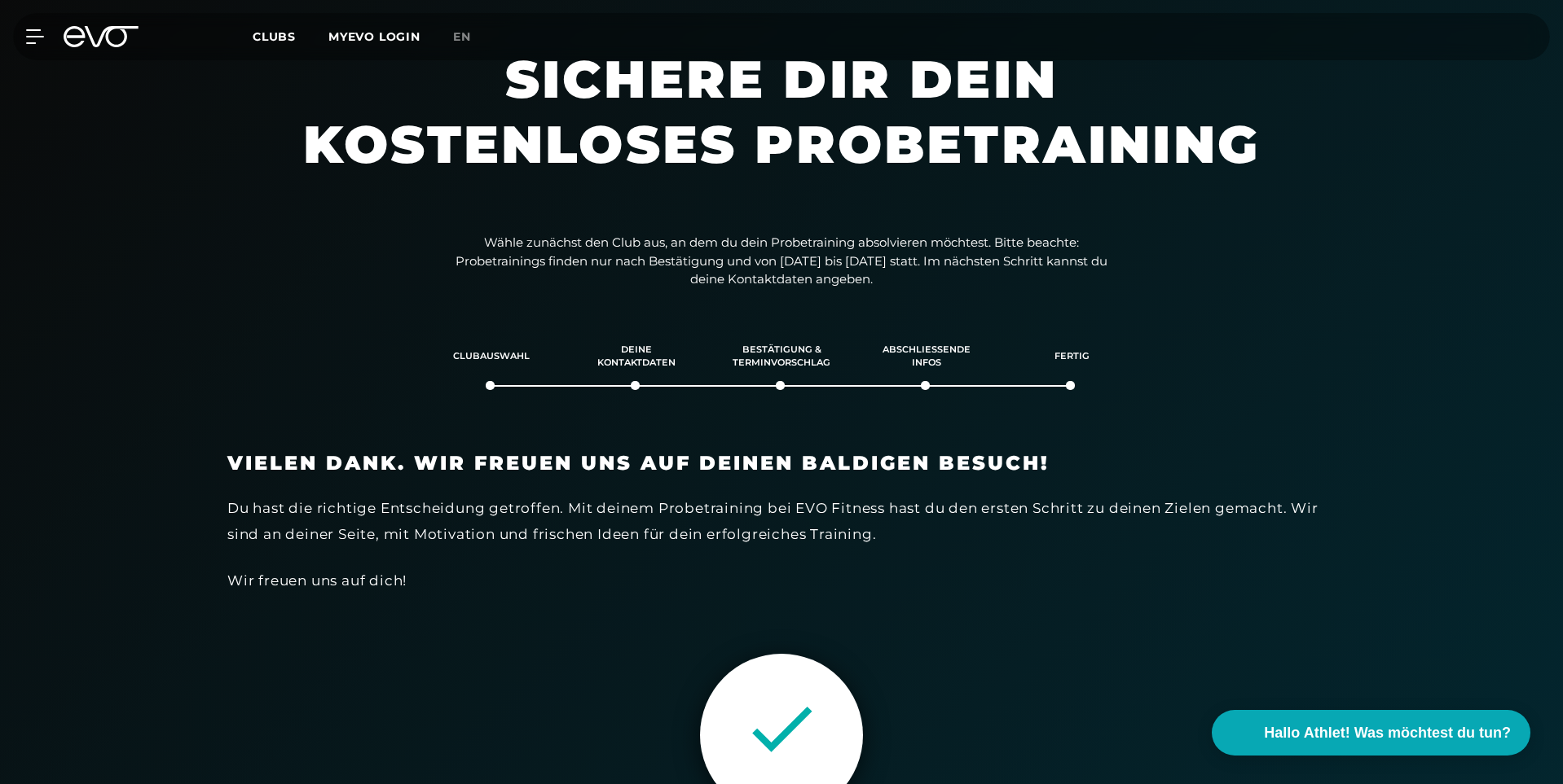
scroll to position [0, 0]
